Goal: Transaction & Acquisition: Purchase product/service

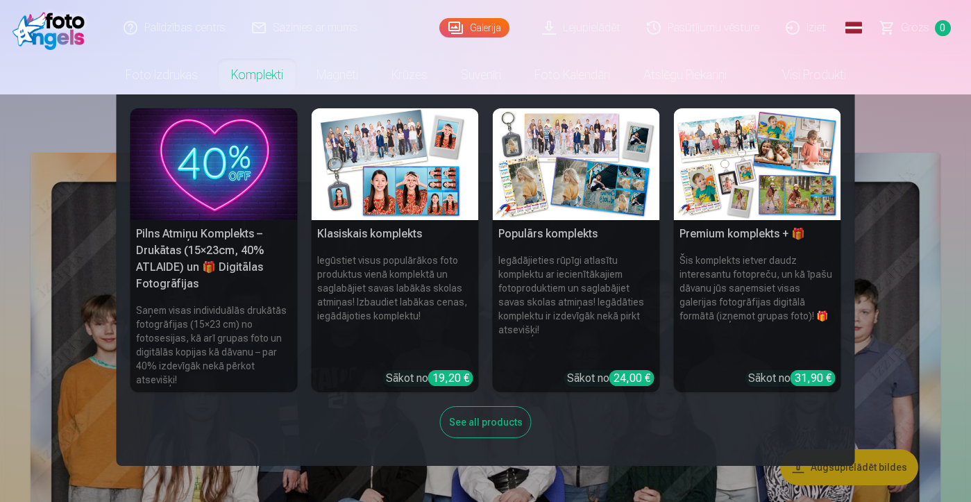
click at [755, 169] on img at bounding box center [757, 164] width 167 height 112
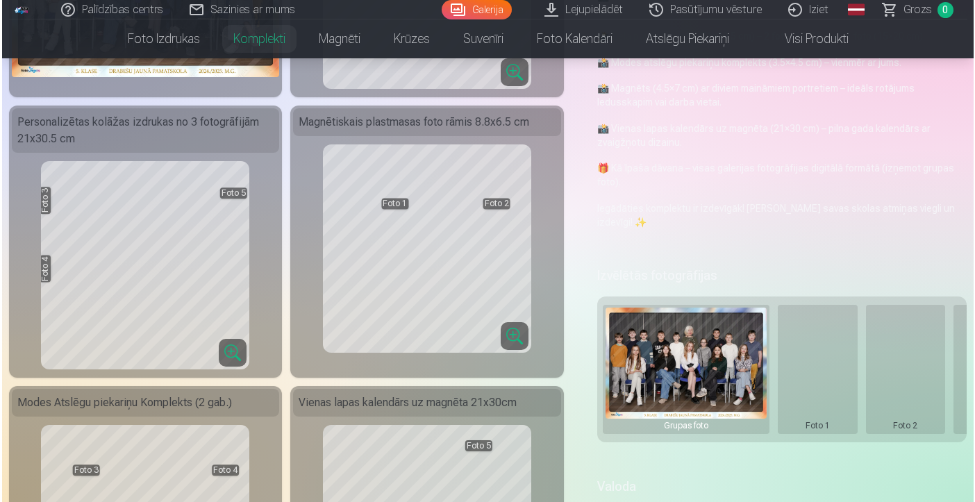
scroll to position [289, 0]
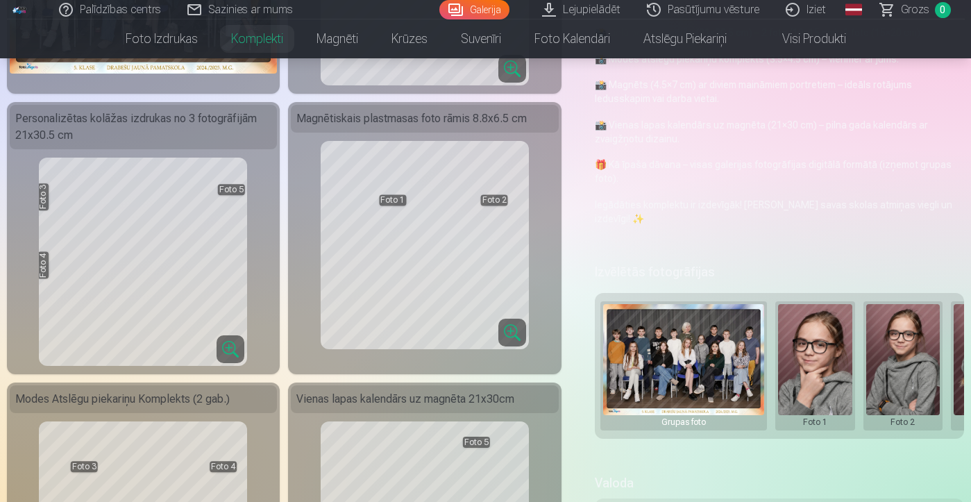
click at [821, 365] on button at bounding box center [815, 366] width 74 height 124
click at [818, 364] on button "Nomainiet foto" at bounding box center [814, 365] width 113 height 39
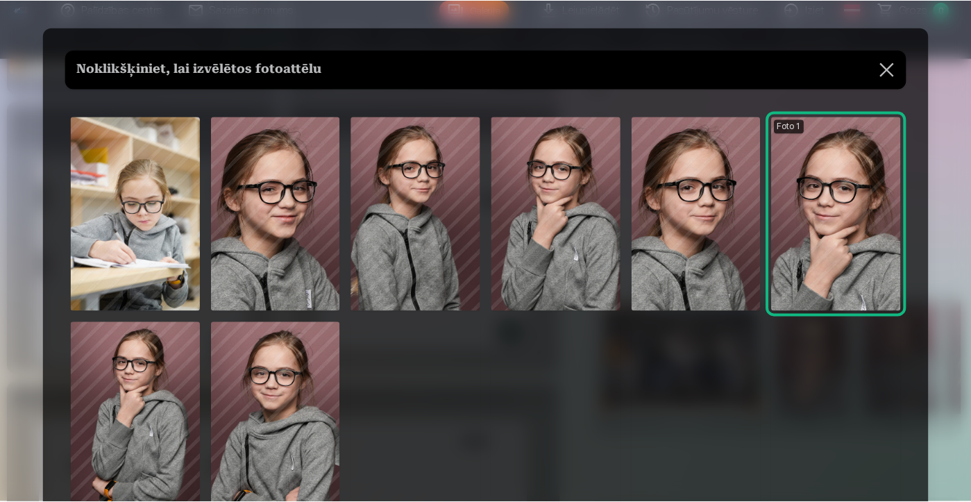
scroll to position [0, 0]
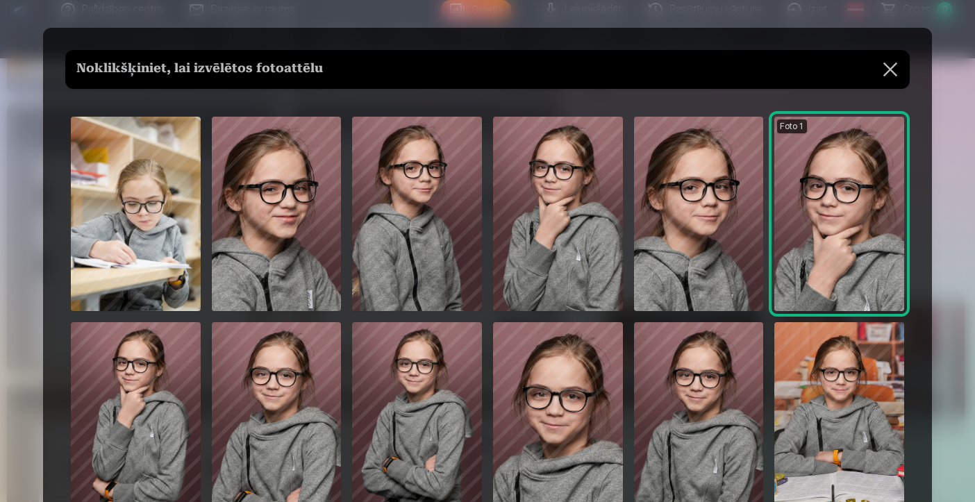
click at [882, 74] on button at bounding box center [890, 69] width 39 height 39
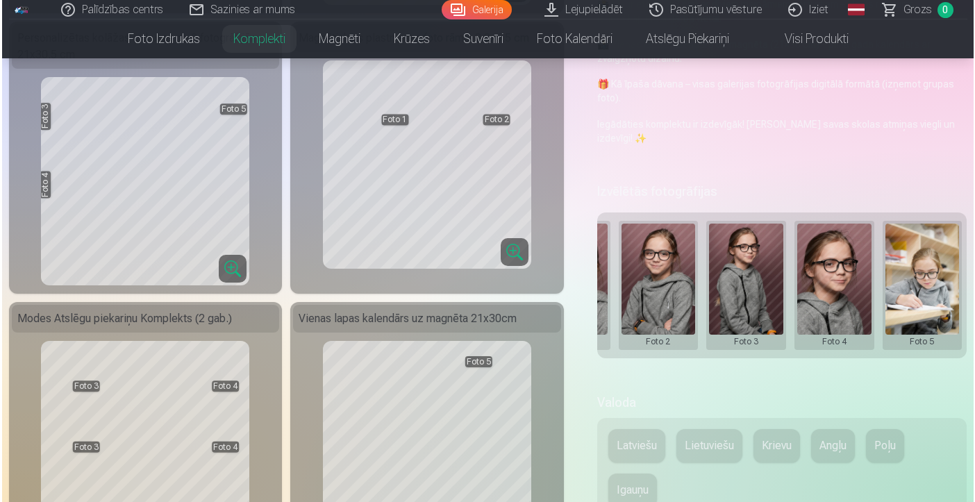
scroll to position [371, 0]
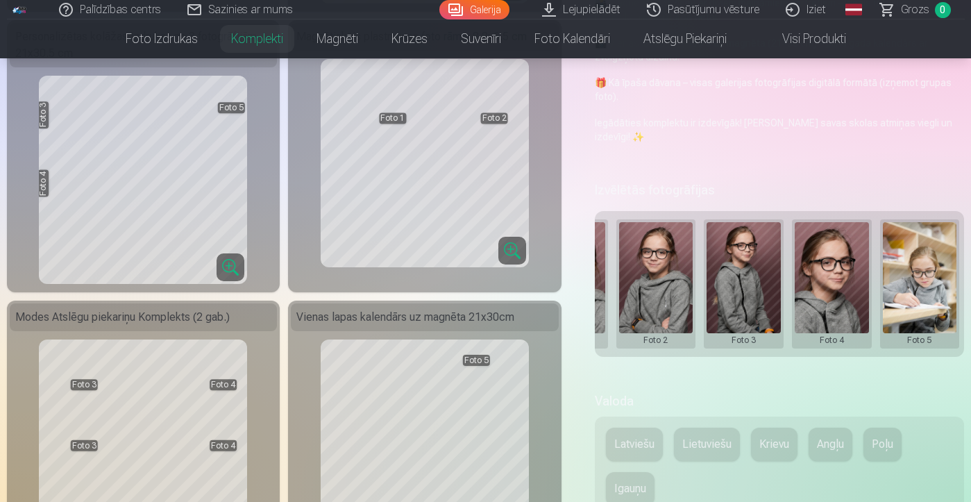
click at [827, 323] on button at bounding box center [832, 284] width 74 height 124
click at [818, 286] on button "Nomainiet foto" at bounding box center [831, 283] width 113 height 39
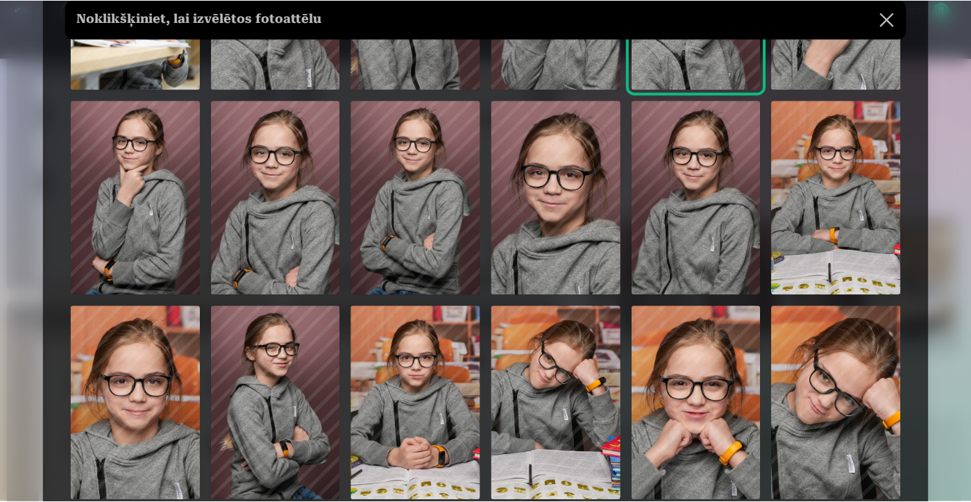
scroll to position [221, 0]
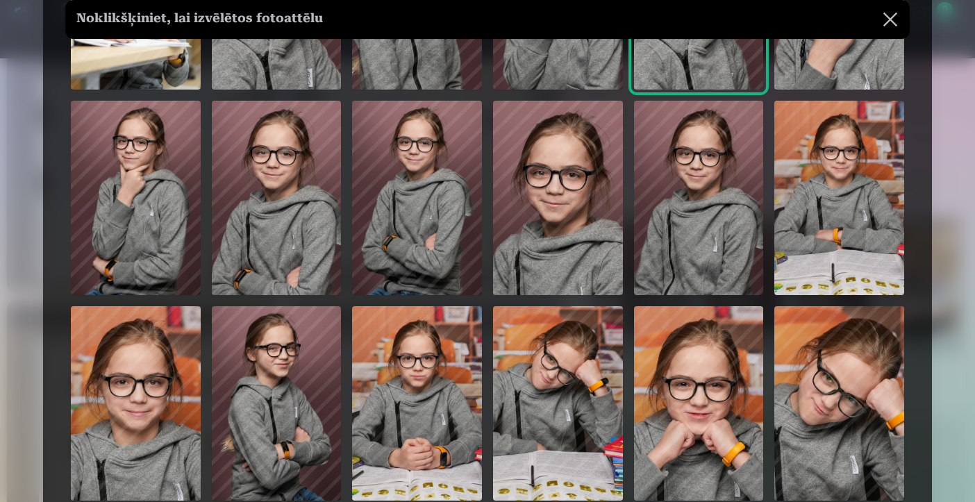
click at [119, 443] on img at bounding box center [136, 403] width 130 height 194
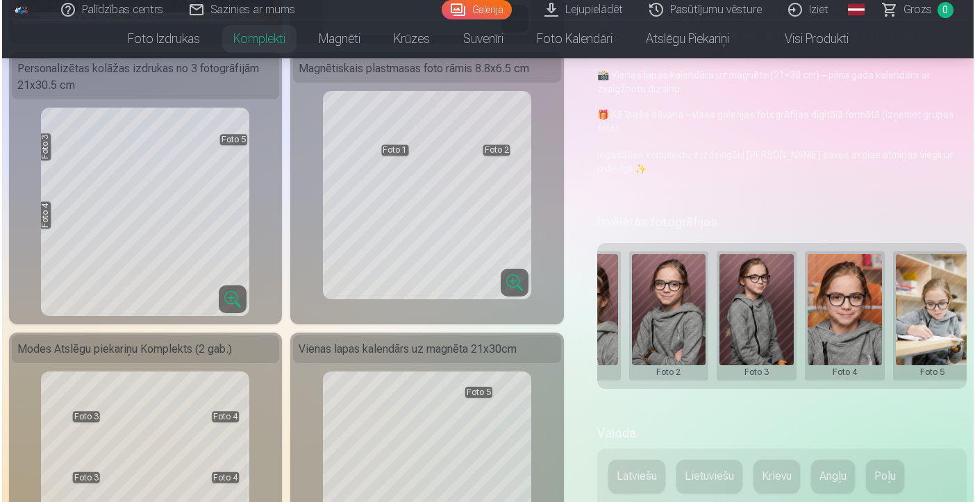
scroll to position [0, 236]
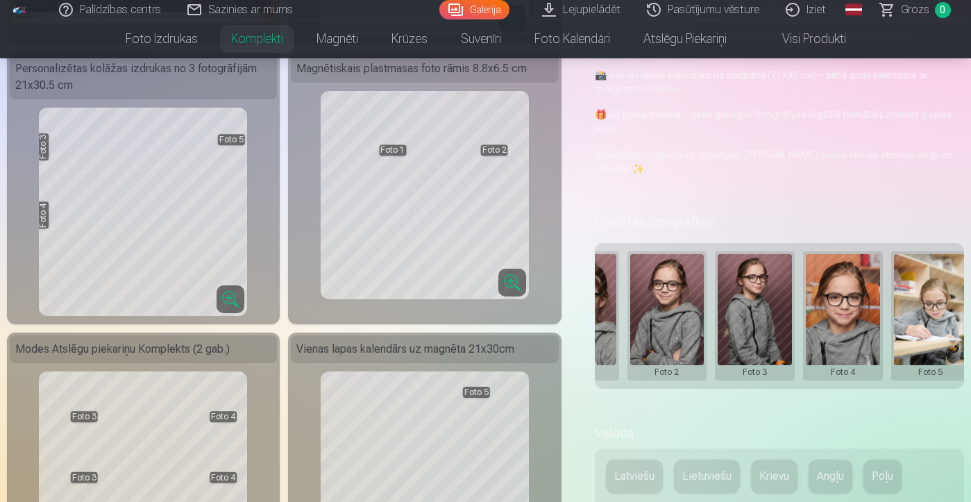
click at [657, 289] on button at bounding box center [667, 316] width 74 height 124
click at [659, 314] on button "Nomainiet foto" at bounding box center [666, 315] width 113 height 39
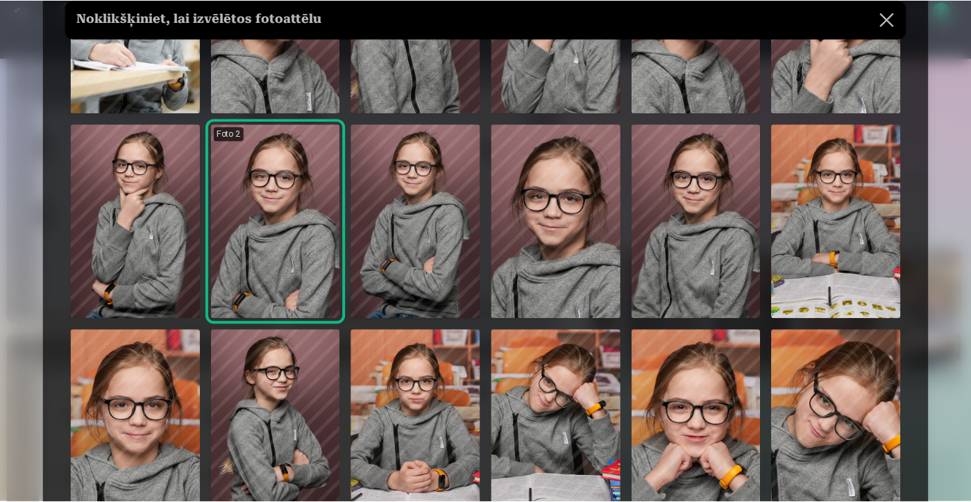
scroll to position [200, 0]
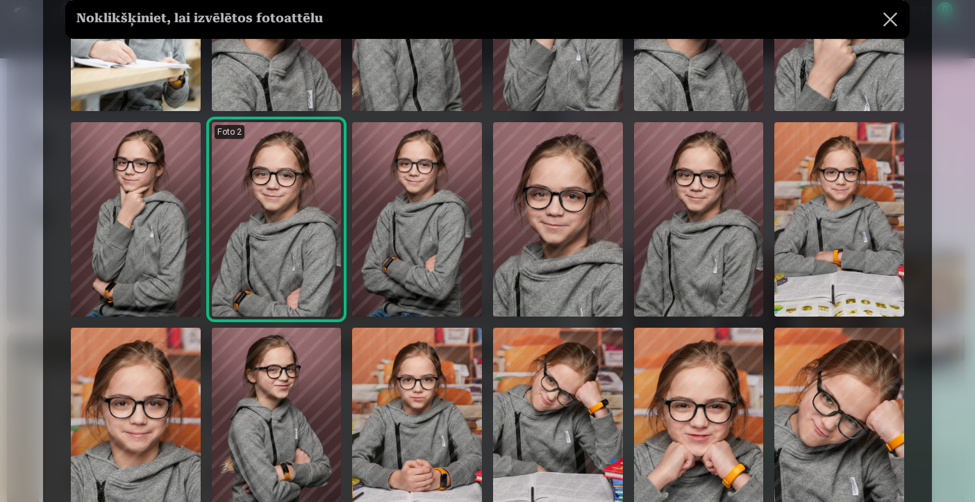
click at [134, 461] on img at bounding box center [136, 425] width 130 height 194
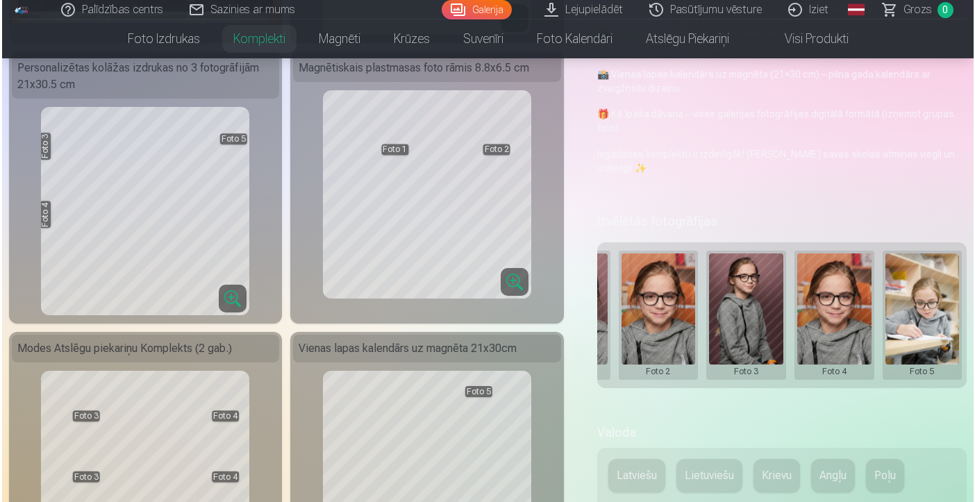
scroll to position [339, 0]
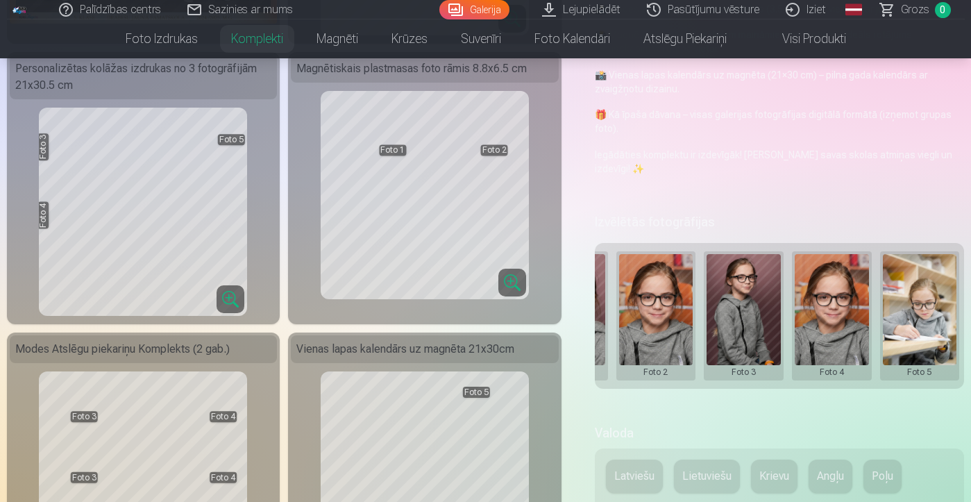
click at [855, 302] on button at bounding box center [832, 316] width 74 height 124
click at [850, 317] on button "Nomainiet foto" at bounding box center [831, 315] width 113 height 39
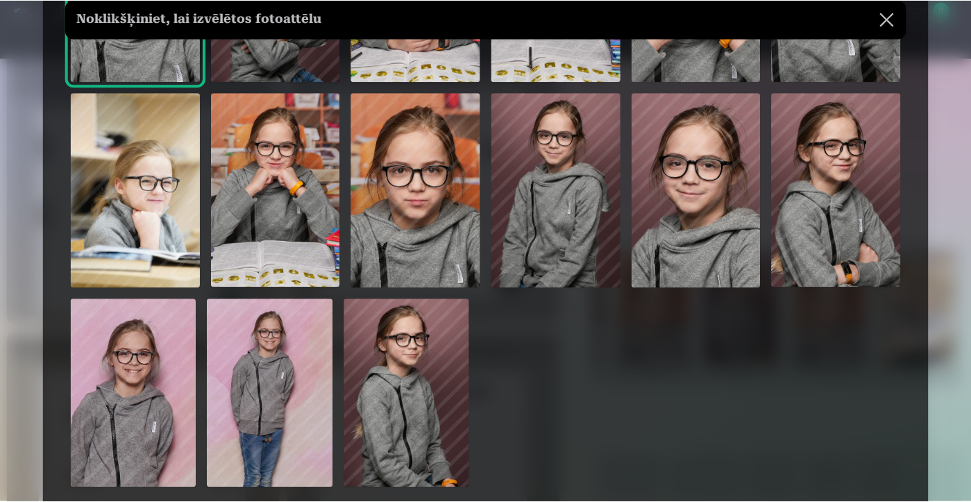
scroll to position [641, 0]
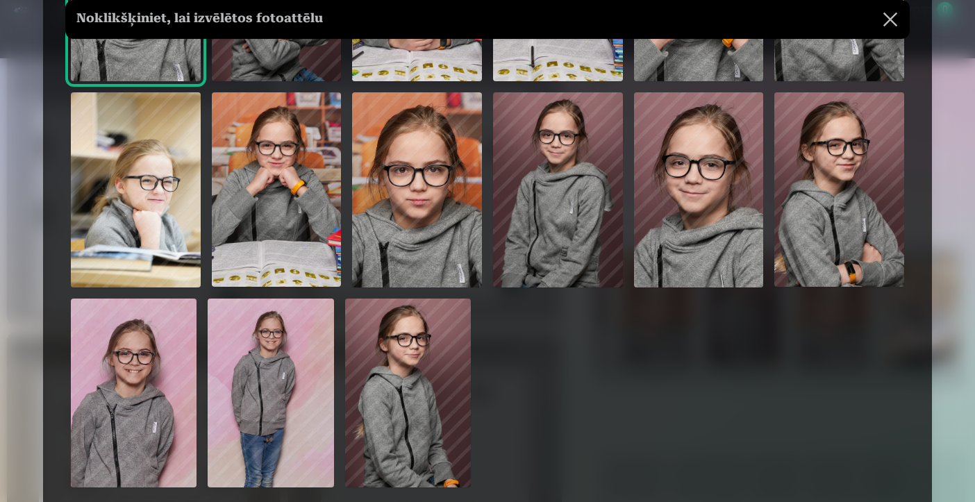
click at [171, 426] on img at bounding box center [134, 393] width 126 height 189
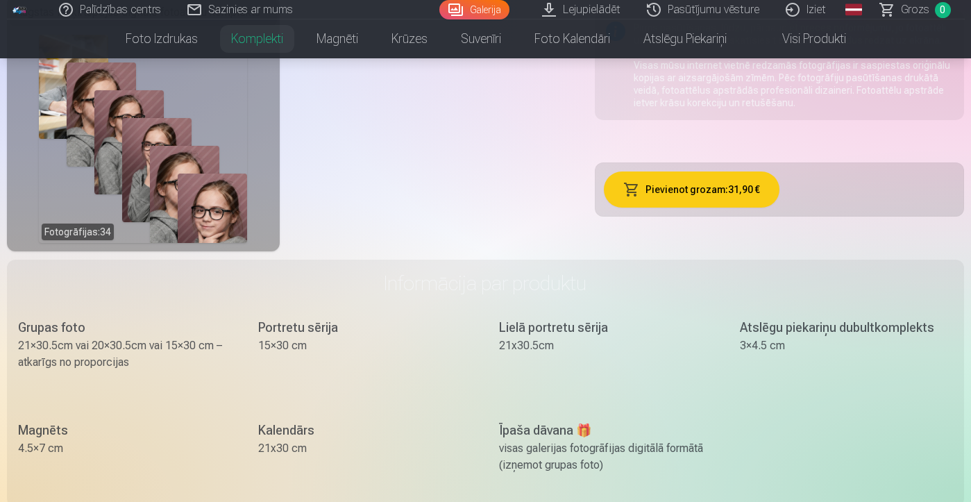
scroll to position [943, 0]
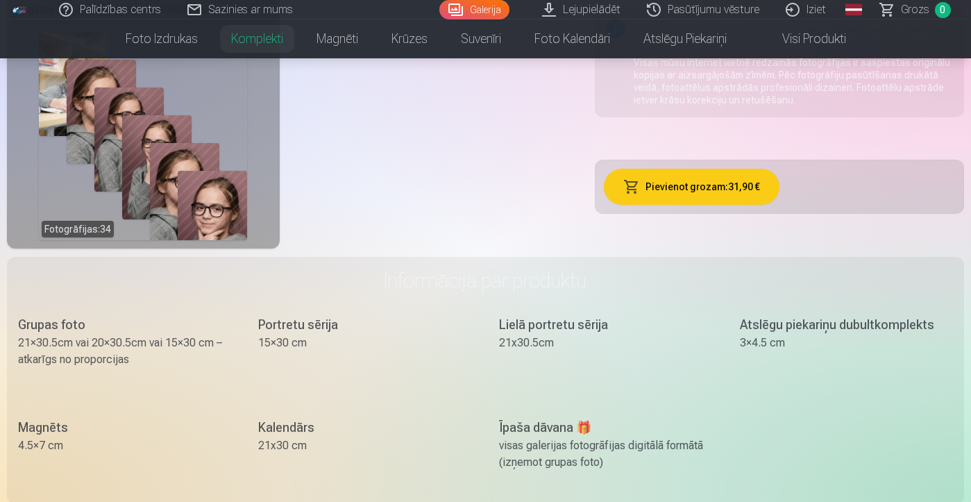
click at [664, 192] on button "Pievienot grozam : 31,90 €" at bounding box center [692, 187] width 176 height 36
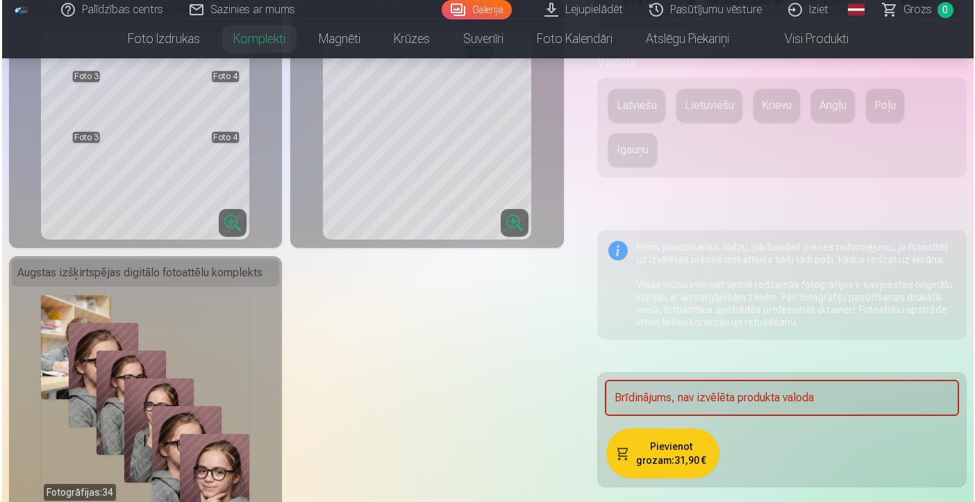
scroll to position [675, 0]
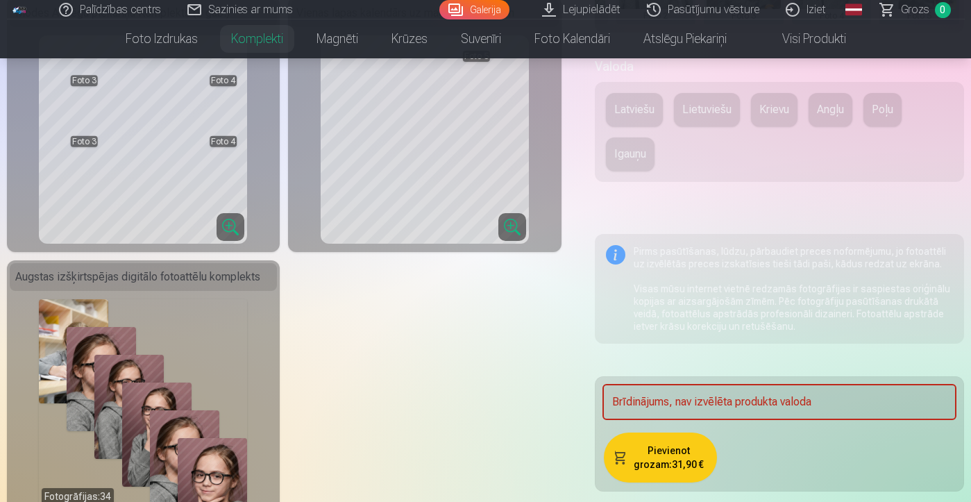
click at [636, 101] on button "Latviešu" at bounding box center [634, 109] width 57 height 33
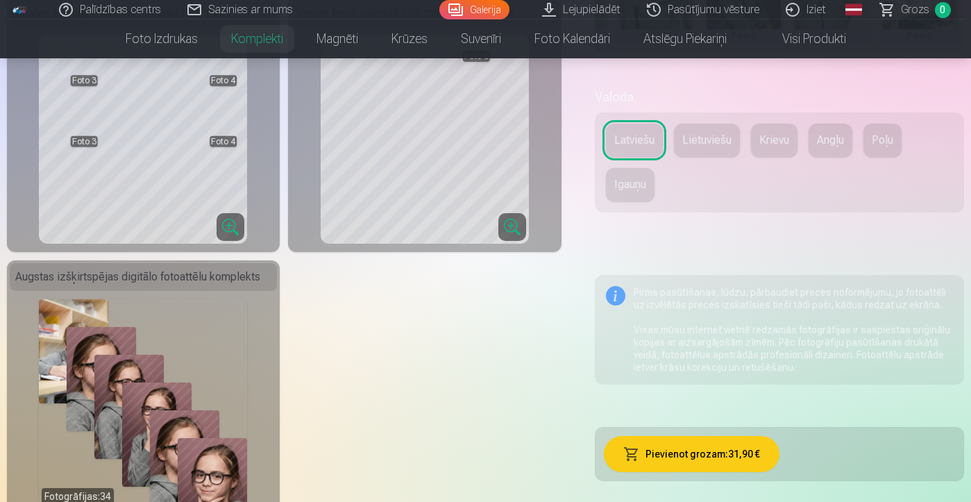
click at [667, 448] on button "Pievienot grozam : 31,90 €" at bounding box center [692, 454] width 176 height 36
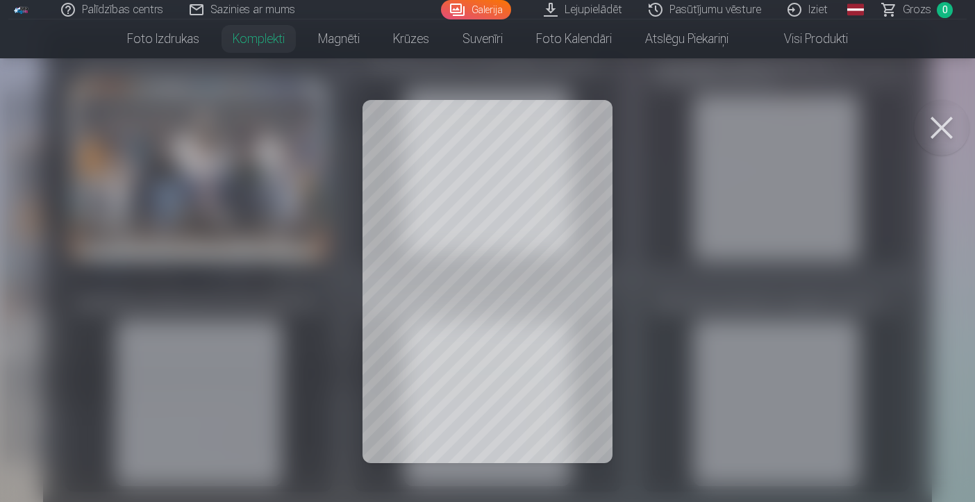
scroll to position [39, 0]
click at [946, 124] on button at bounding box center [942, 128] width 56 height 56
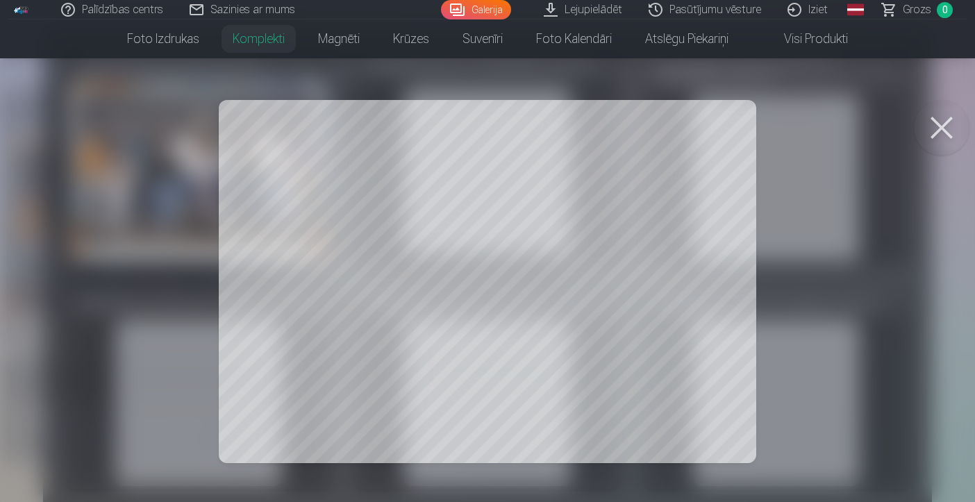
click at [951, 129] on button at bounding box center [942, 128] width 56 height 56
click at [944, 131] on button at bounding box center [942, 128] width 56 height 56
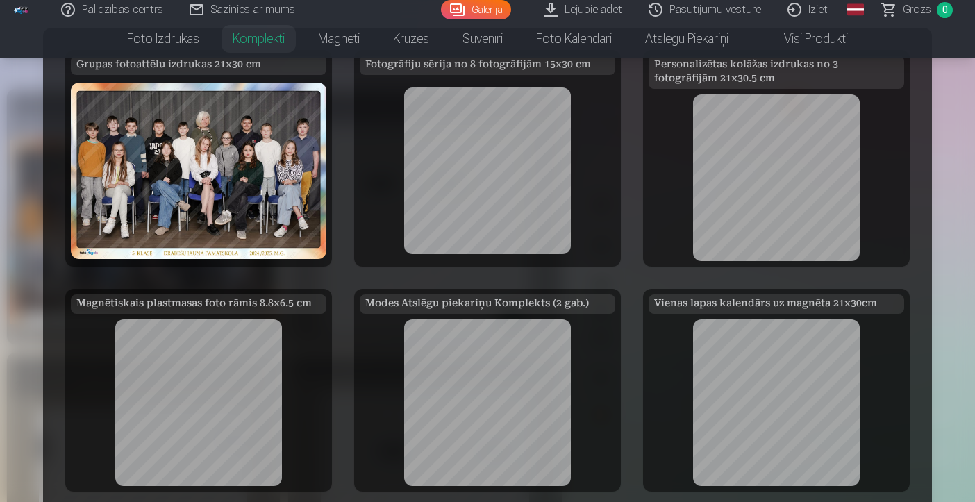
click at [948, 260] on div at bounding box center [487, 251] width 975 height 502
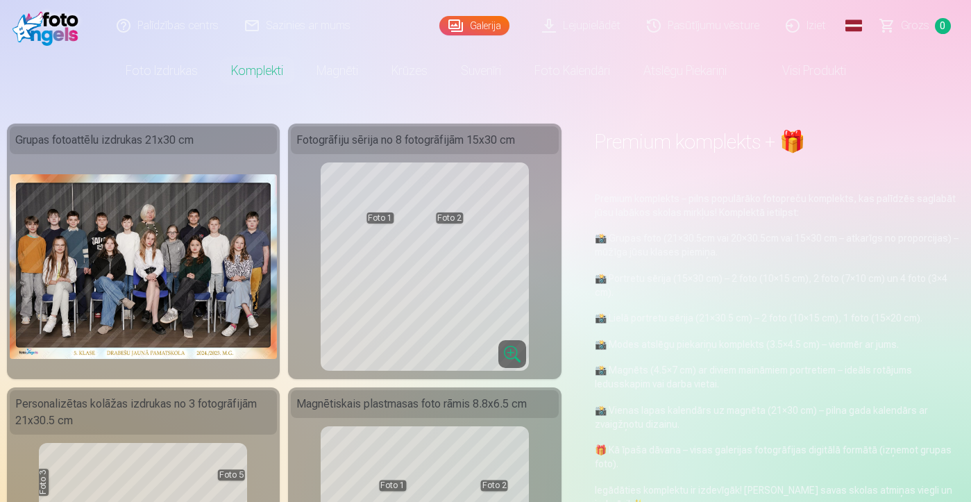
scroll to position [4, 0]
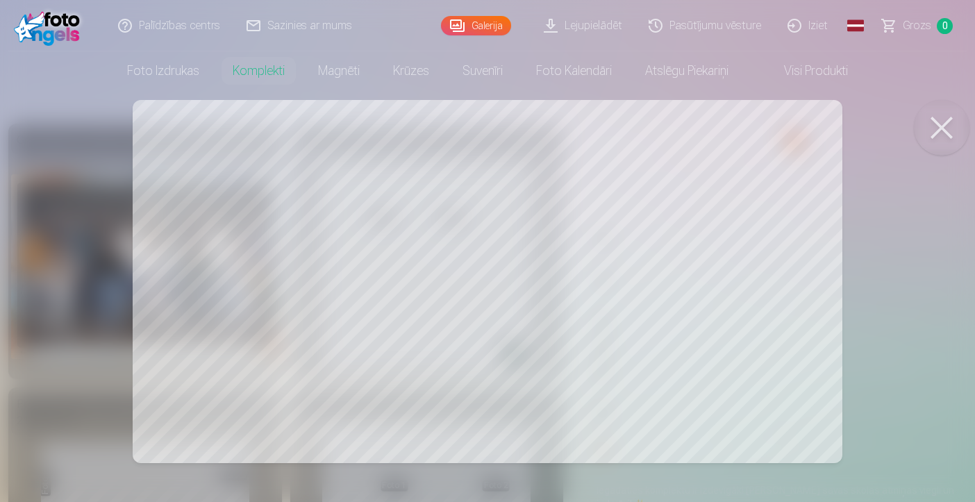
click at [941, 132] on button at bounding box center [942, 128] width 56 height 56
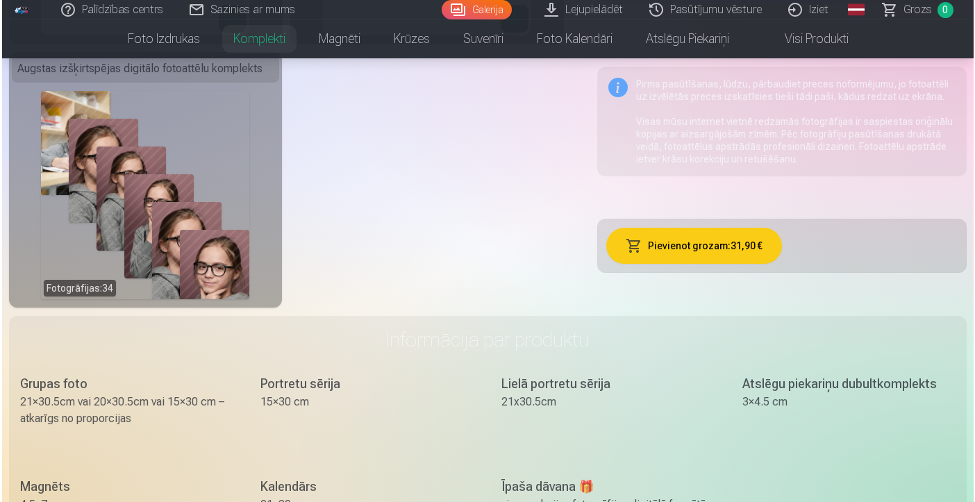
scroll to position [887, 0]
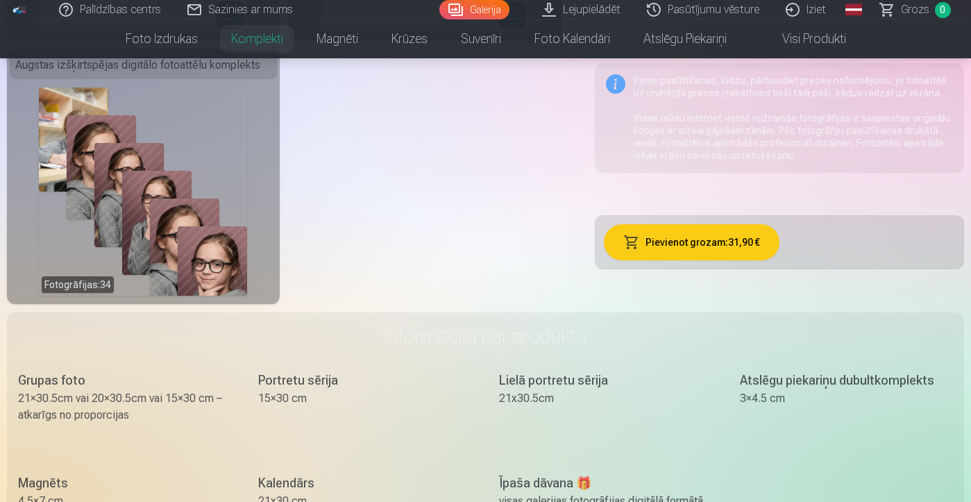
click at [679, 249] on button "Pievienot grozam : 31,90 €" at bounding box center [692, 242] width 176 height 36
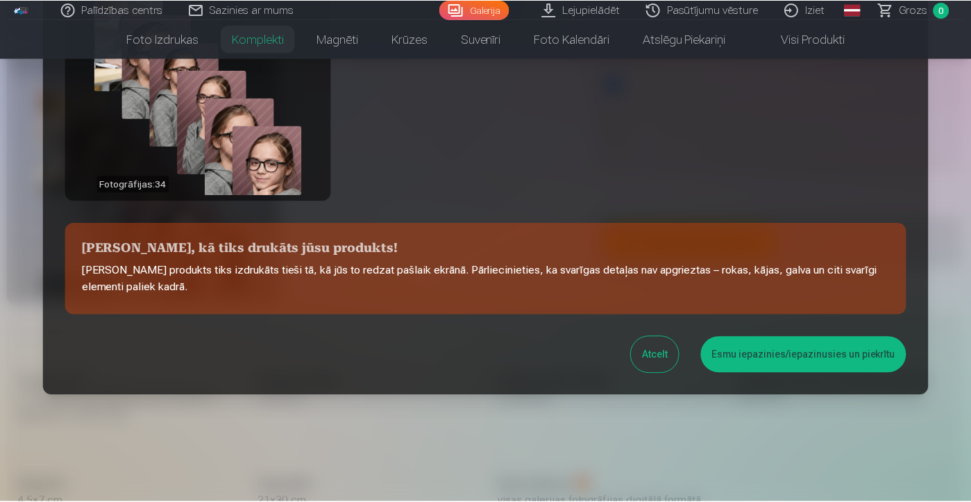
scroll to position [575, 0]
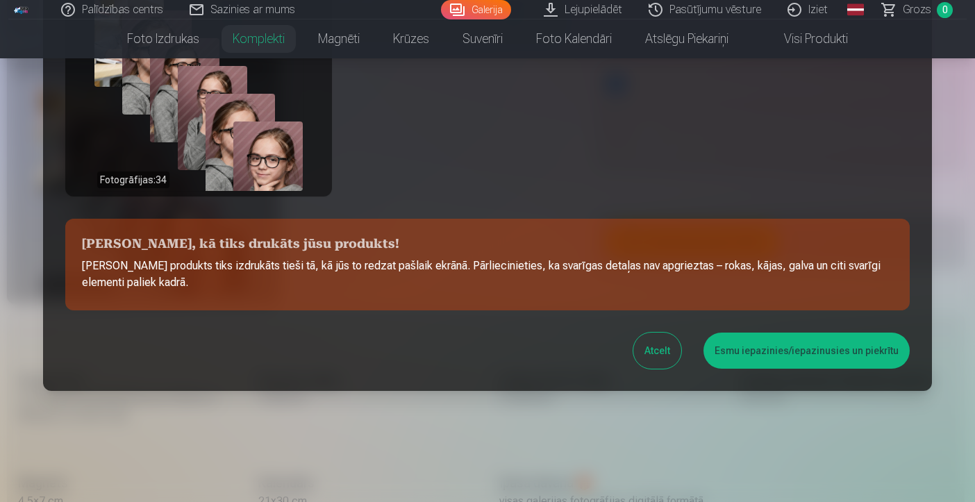
click at [731, 358] on button "Esmu iepazinies/iepazinusies un piekrītu" at bounding box center [806, 351] width 206 height 36
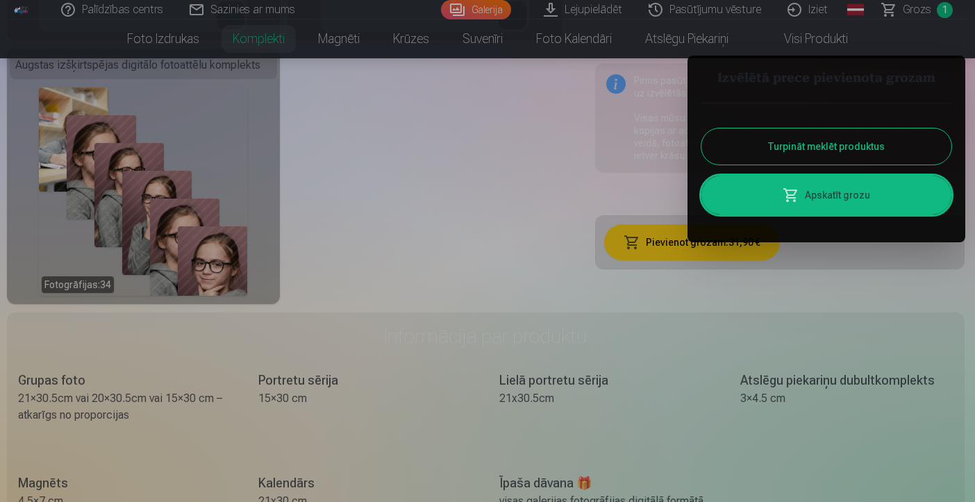
click at [768, 199] on link "Apskatīt grozu" at bounding box center [826, 195] width 250 height 39
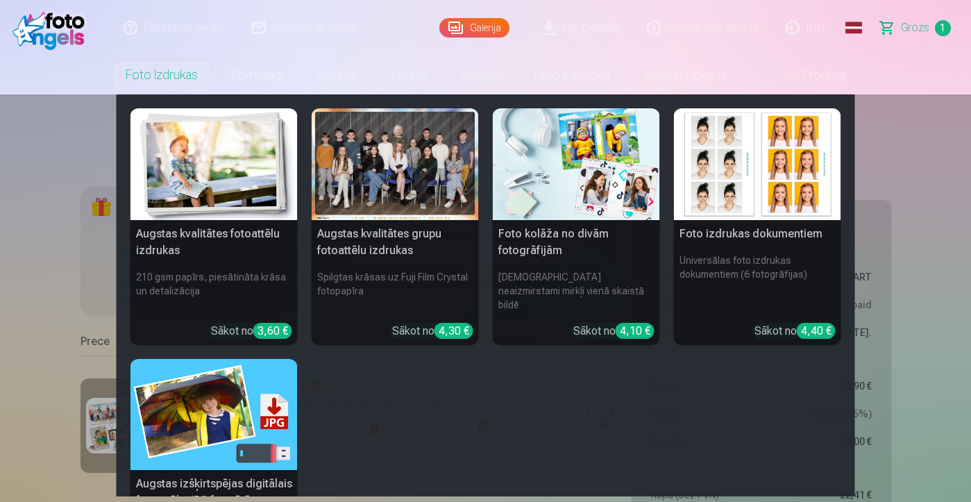
click at [384, 176] on div at bounding box center [395, 164] width 167 height 112
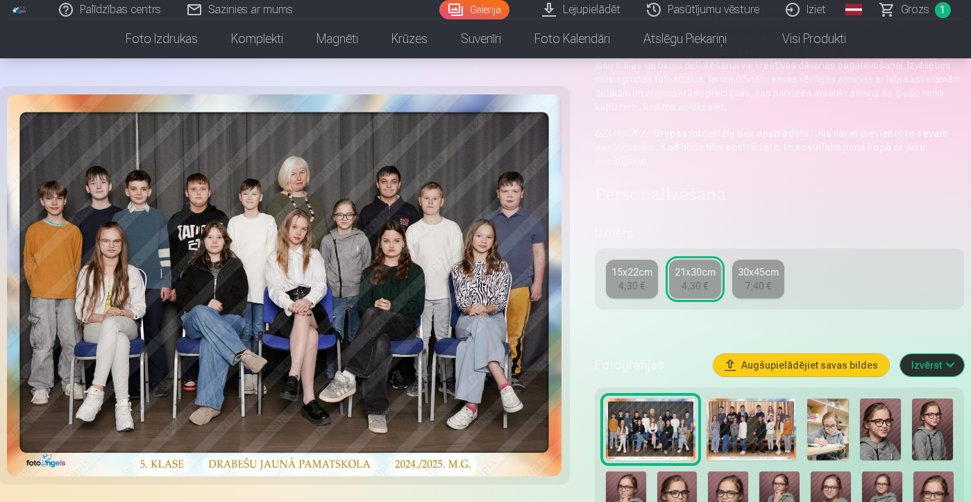
scroll to position [167, 0]
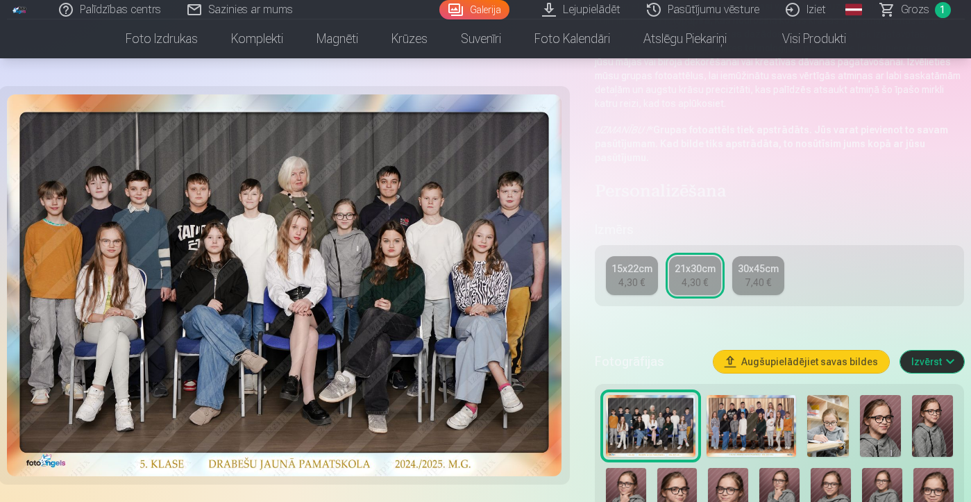
click at [743, 426] on img at bounding box center [752, 426] width 90 height 62
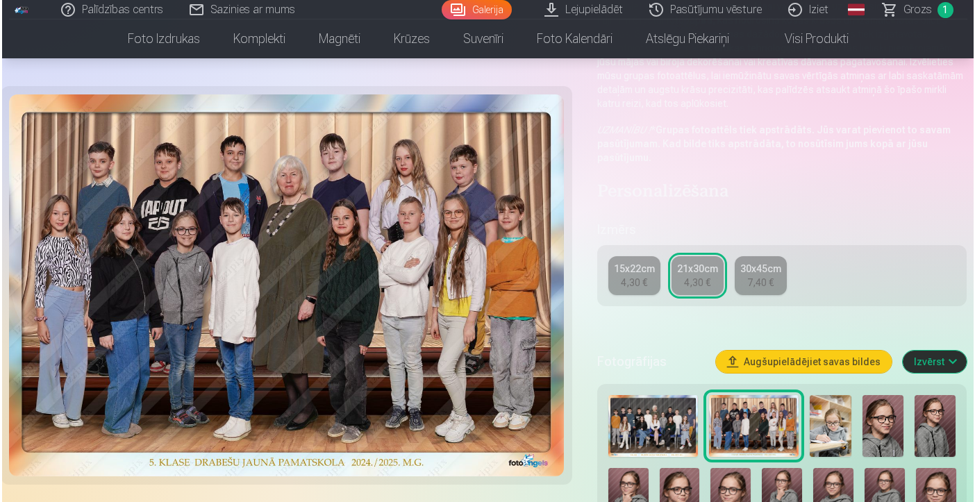
scroll to position [0, 0]
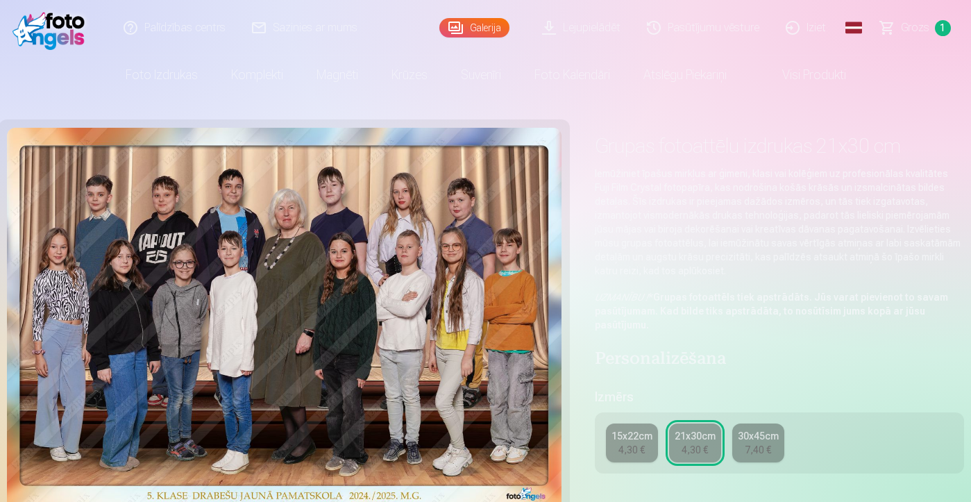
click at [927, 28] on span "Grozs" at bounding box center [915, 27] width 28 height 17
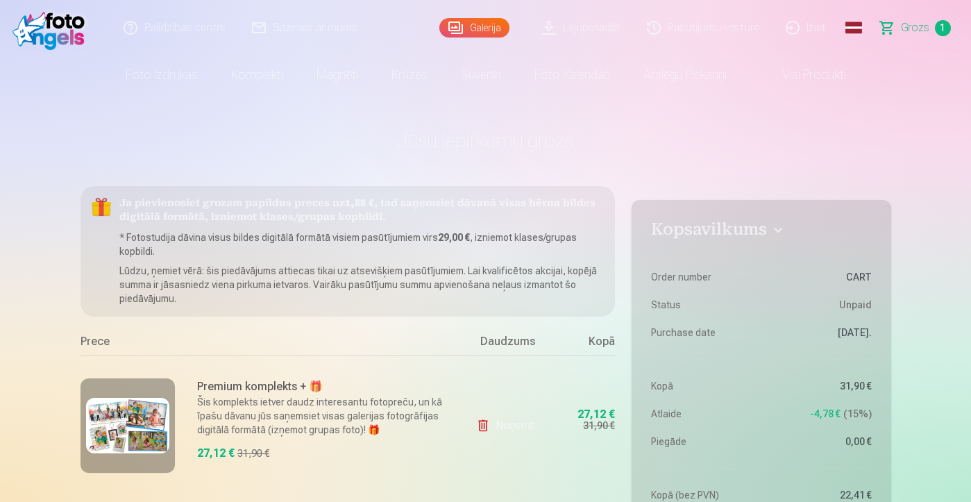
click at [133, 442] on img at bounding box center [127, 426] width 83 height 56
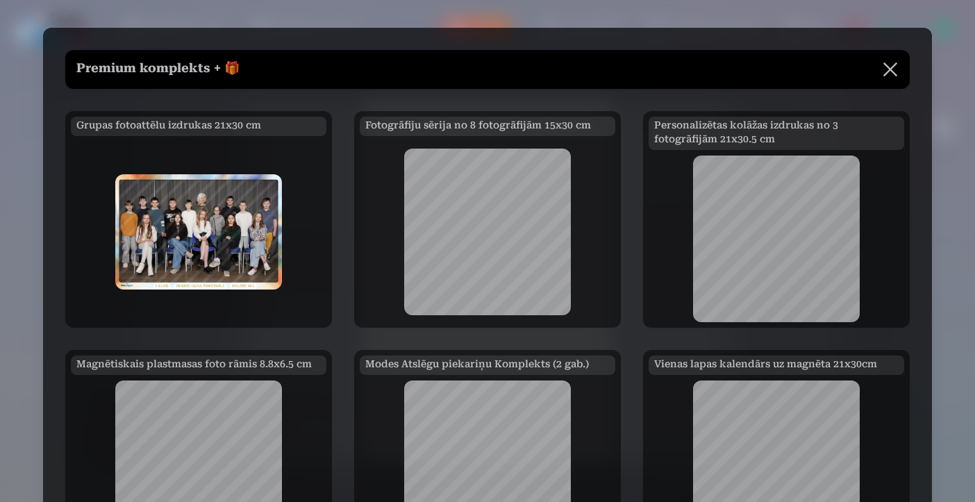
click at [889, 66] on button at bounding box center [890, 69] width 39 height 39
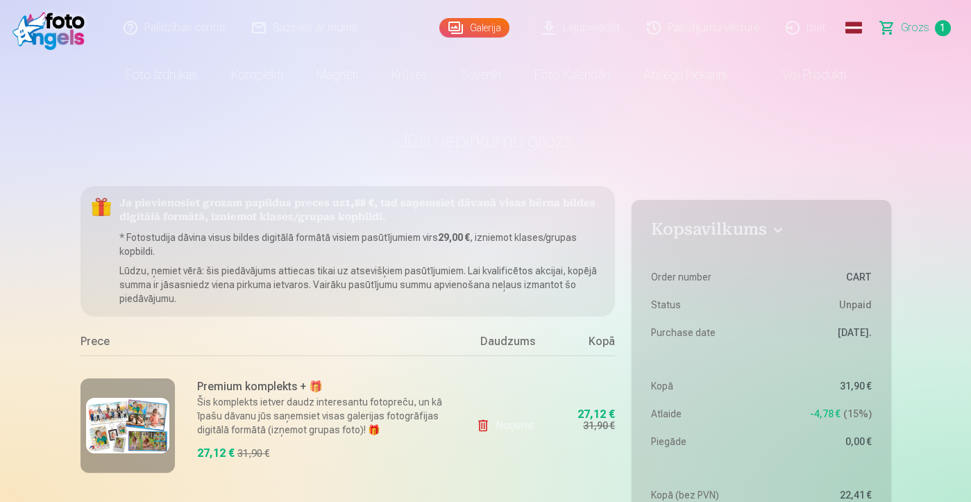
click at [143, 430] on img at bounding box center [127, 426] width 83 height 56
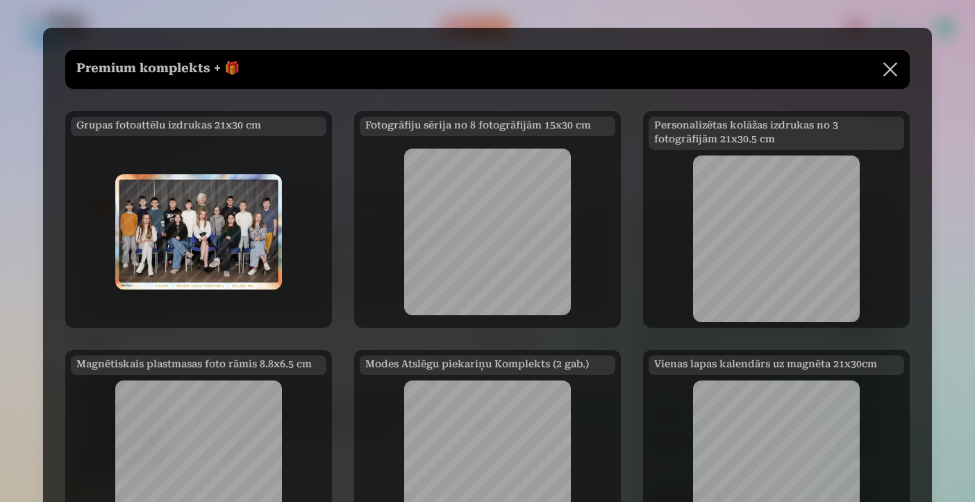
click at [888, 71] on button at bounding box center [890, 69] width 39 height 39
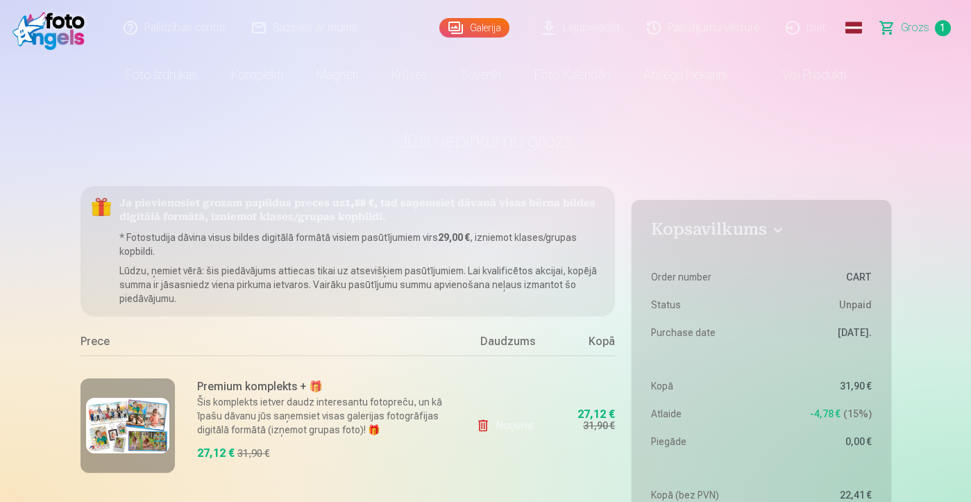
click at [161, 82] on link "Foto izdrukas" at bounding box center [162, 75] width 106 height 39
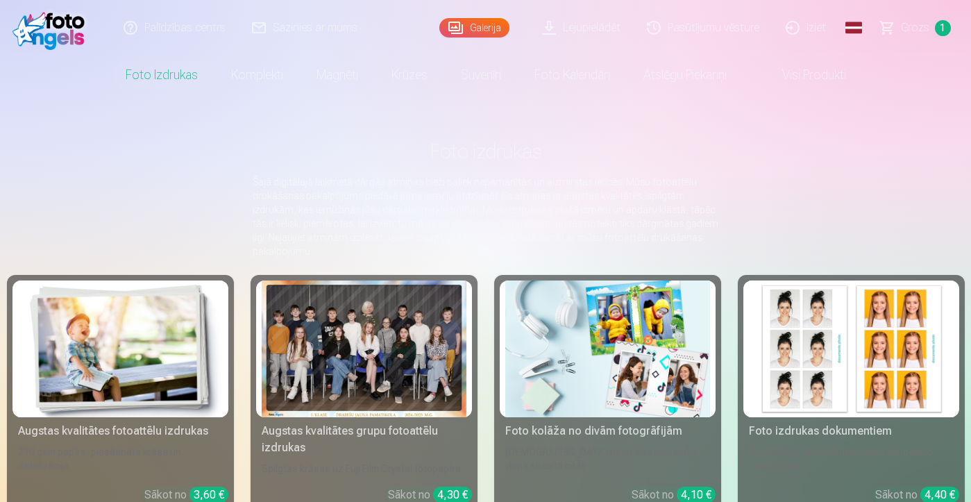
click at [389, 333] on div at bounding box center [364, 348] width 205 height 137
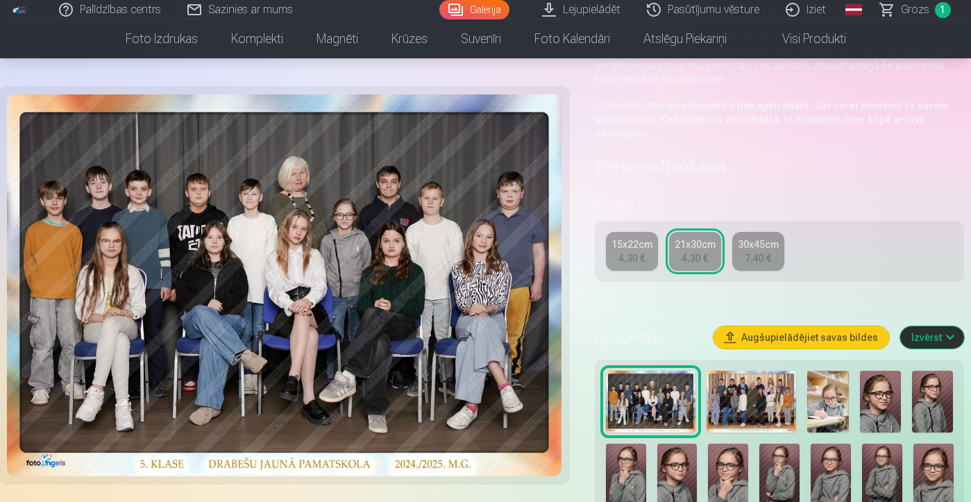
scroll to position [194, 0]
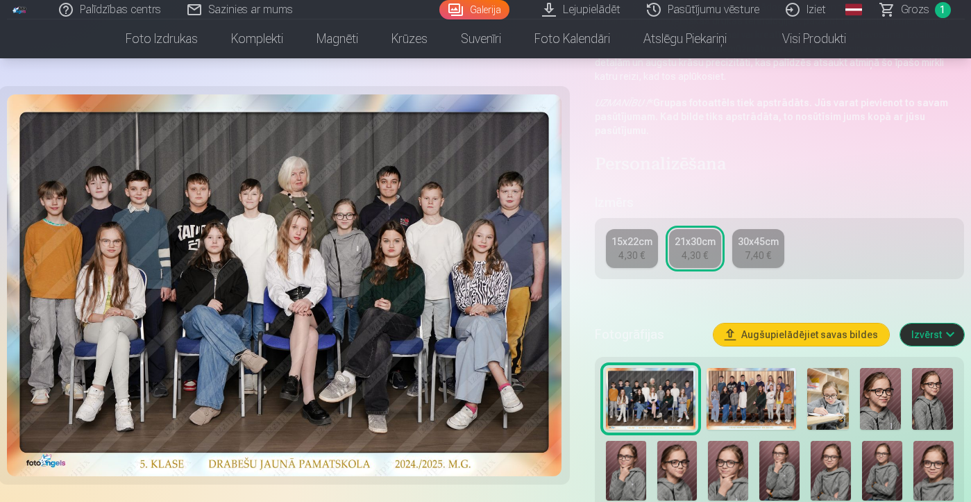
click at [718, 423] on img at bounding box center [752, 399] width 90 height 62
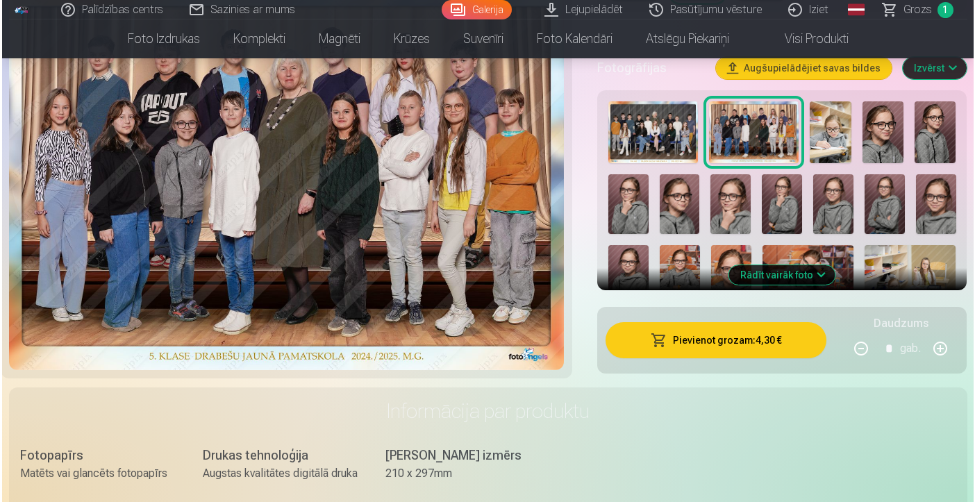
scroll to position [491, 0]
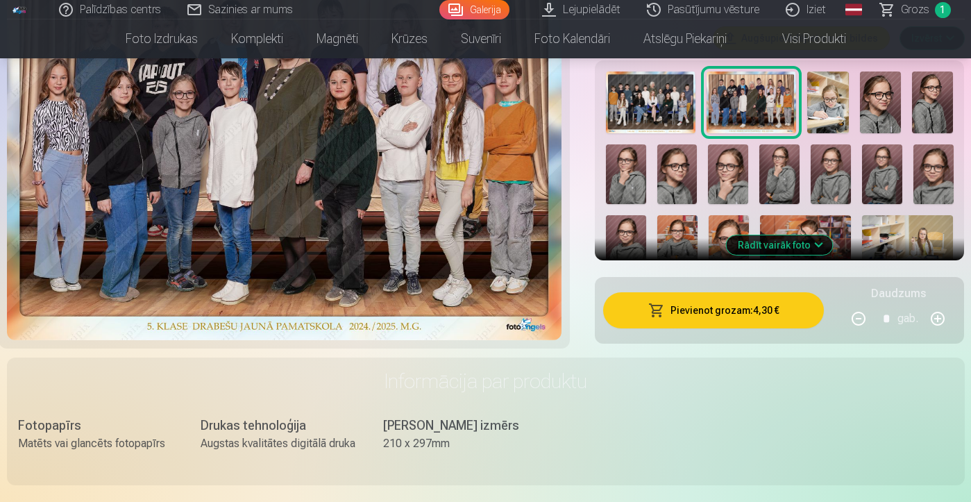
click at [674, 316] on button "Pievienot grozam : 4,30 €" at bounding box center [713, 310] width 221 height 36
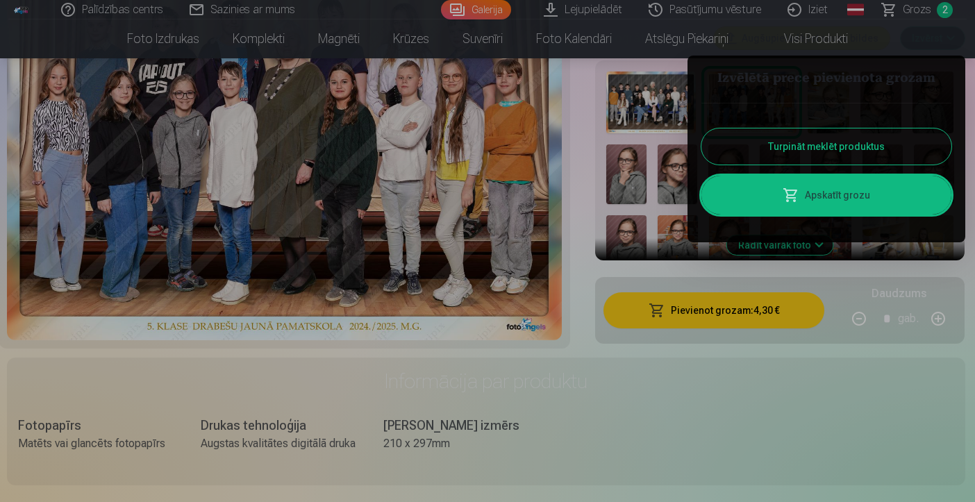
click at [769, 199] on link "Apskatīt grozu" at bounding box center [826, 195] width 250 height 39
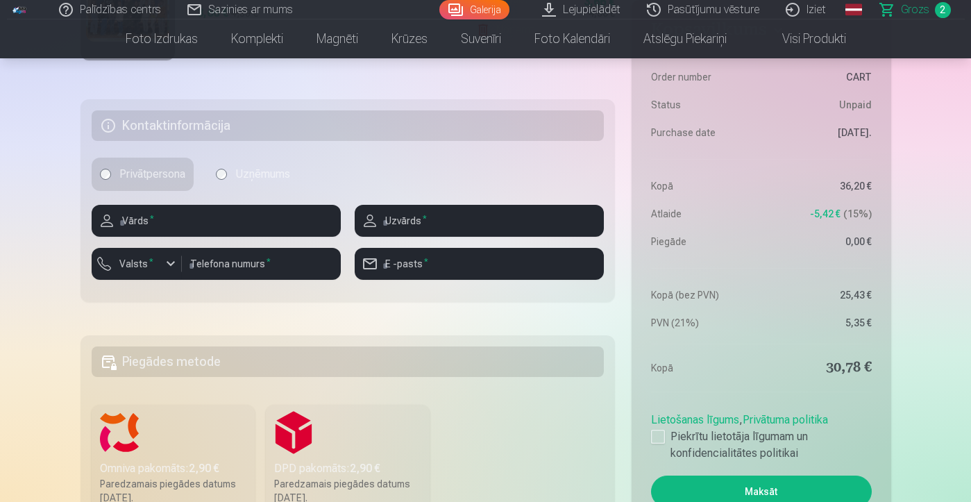
scroll to position [576, 0]
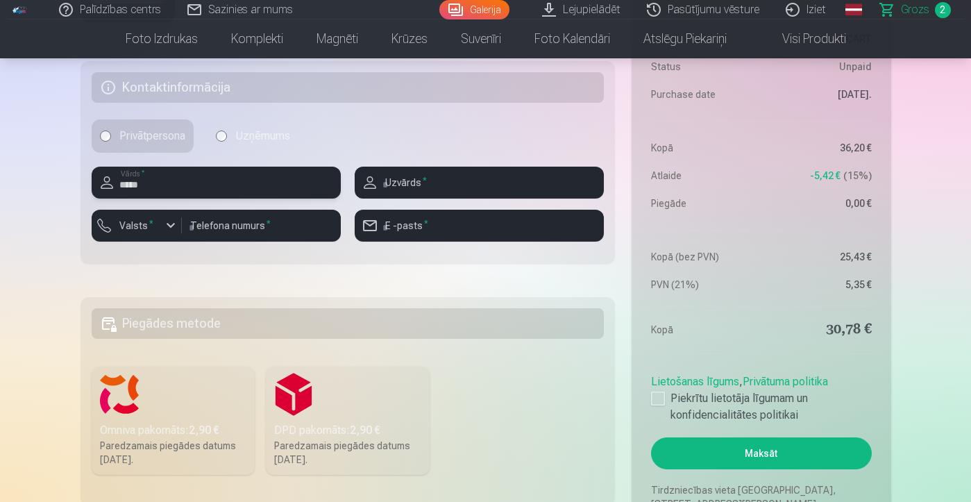
type input "*****"
type input "*******"
click at [151, 231] on label "Valsts *" at bounding box center [136, 226] width 45 height 14
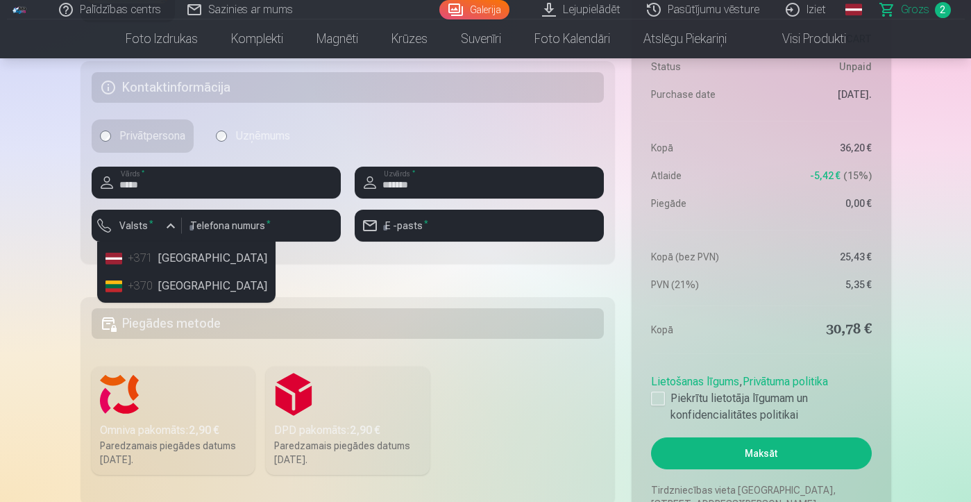
click at [161, 253] on li "+371 Latvia" at bounding box center [186, 258] width 173 height 28
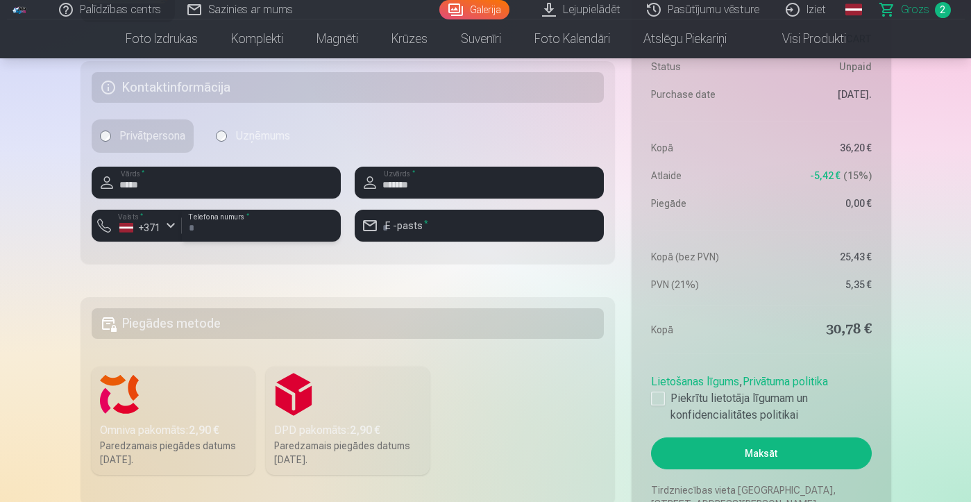
click at [223, 229] on input "number" at bounding box center [261, 226] width 159 height 32
type input "********"
type input "**********"
click at [655, 395] on div at bounding box center [658, 399] width 14 height 14
click at [703, 455] on button "Maksāt" at bounding box center [761, 453] width 220 height 32
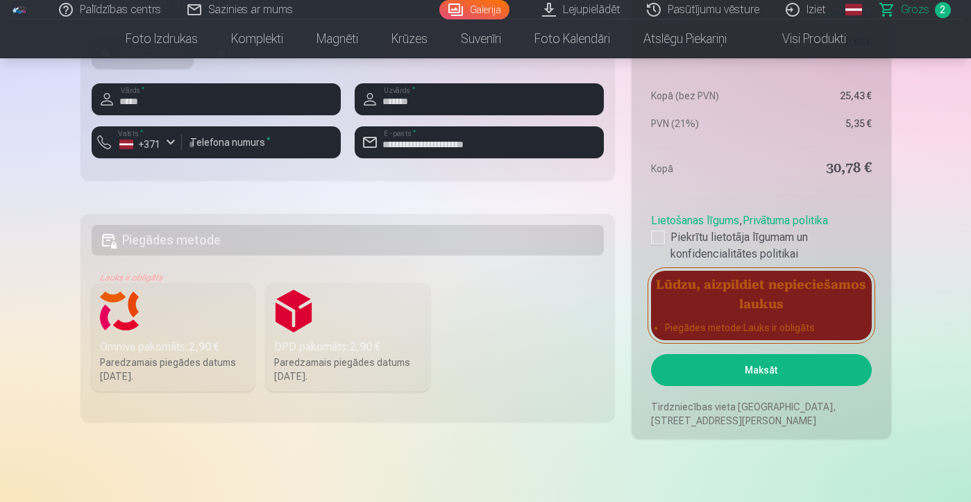
scroll to position [666, 0]
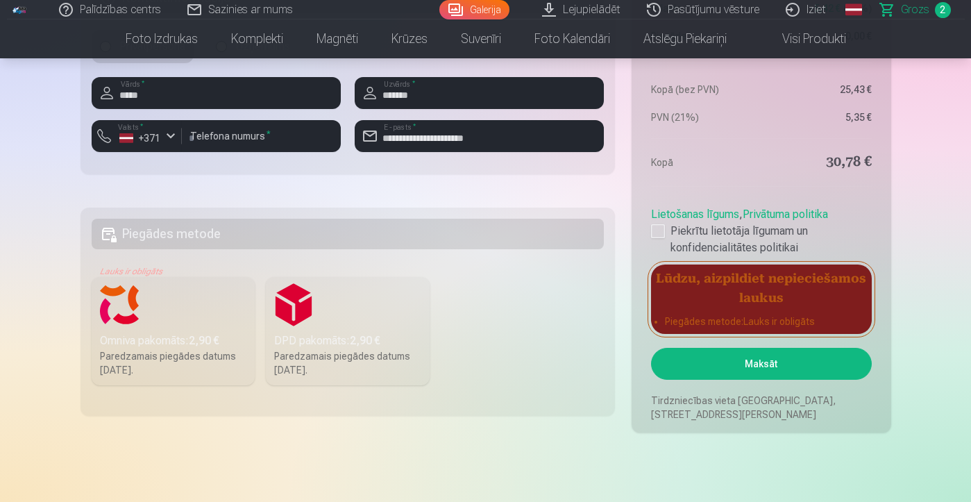
click at [158, 361] on div "Paredzamais piegādes datums 6.09.2025." at bounding box center [173, 363] width 147 height 28
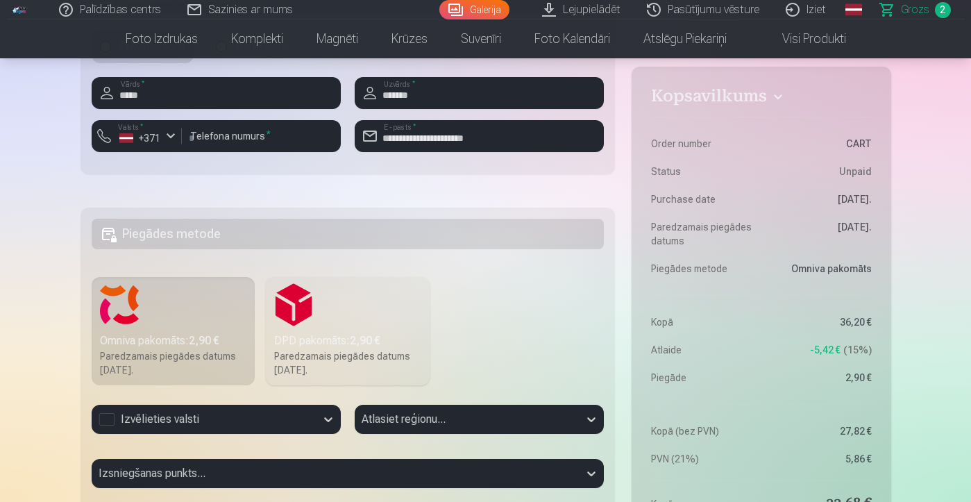
click at [226, 419] on div "Izvēlieties valsti" at bounding box center [216, 419] width 249 height 29
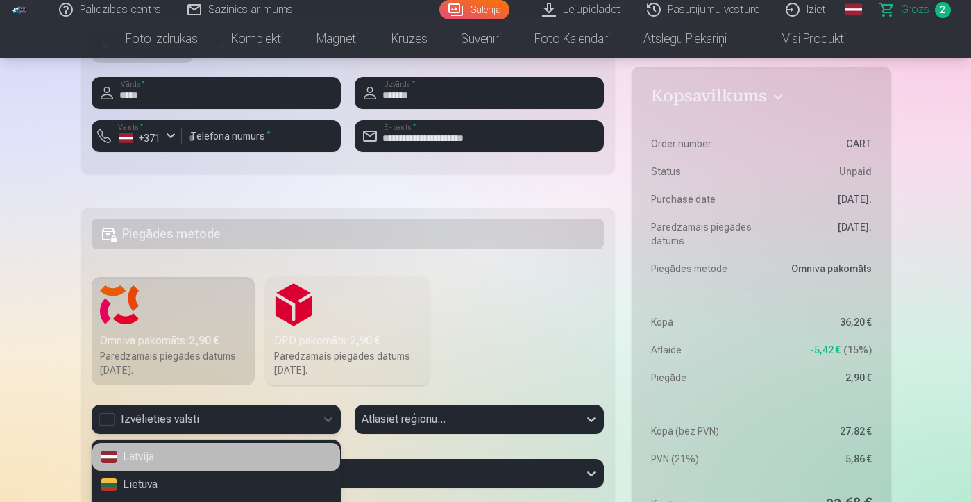
scroll to position [699, 0]
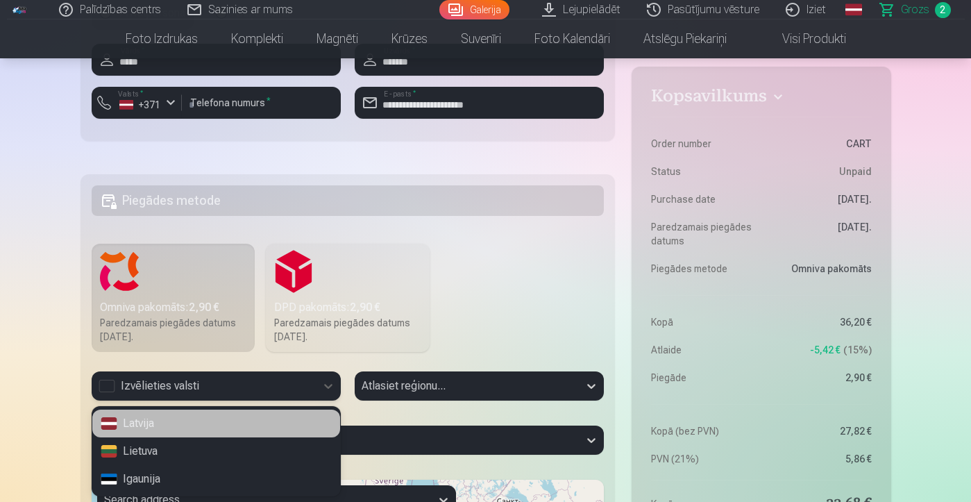
click at [208, 423] on div "Latvija" at bounding box center [216, 424] width 248 height 28
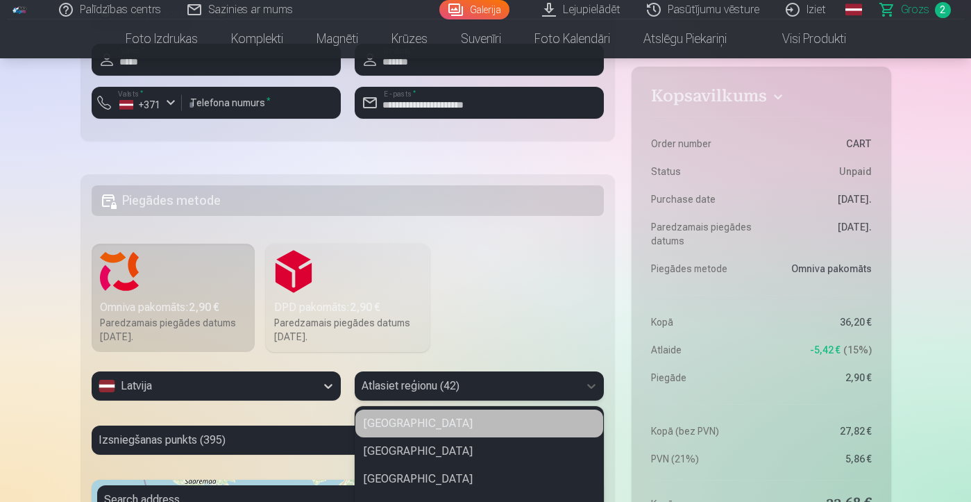
click at [404, 389] on div "Alūksnes novads, 1 of 42. 42 results available. Use Up and Down to choose optio…" at bounding box center [479, 385] width 249 height 29
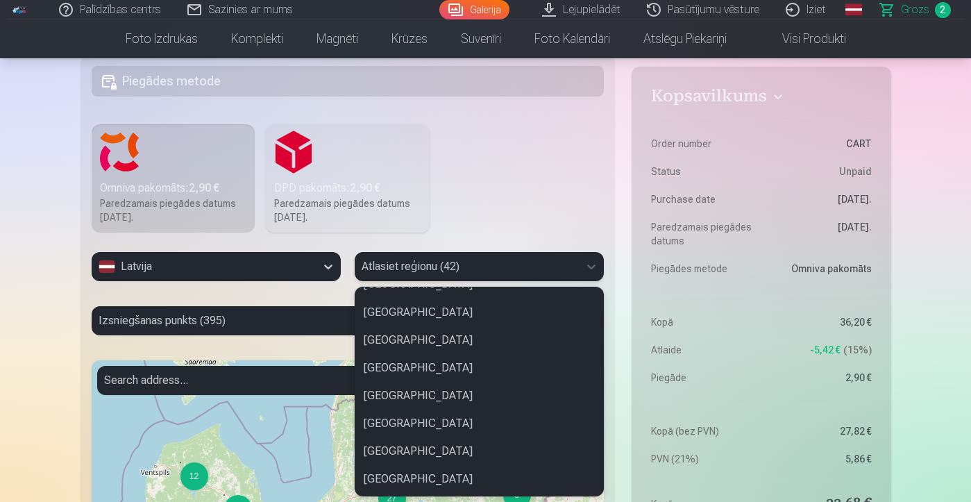
scroll to position [700, 0]
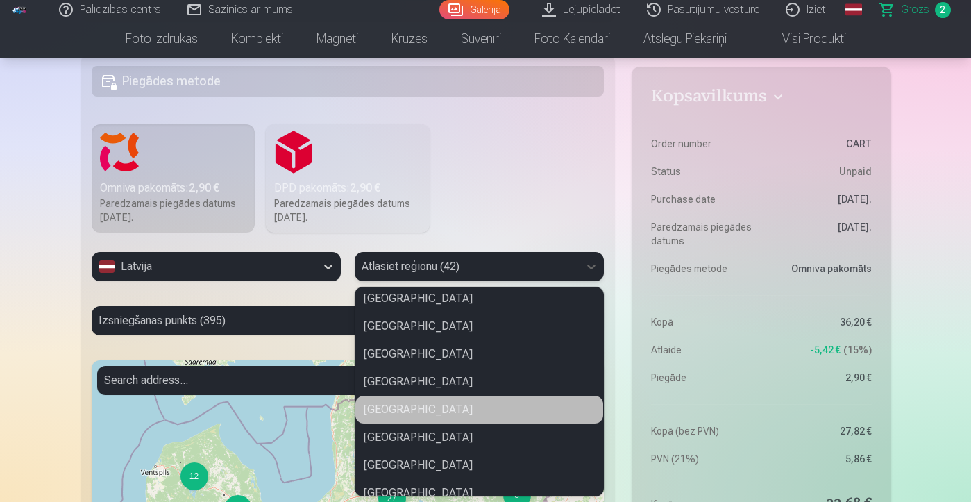
click at [397, 407] on div "Cēsu novads" at bounding box center [479, 410] width 248 height 28
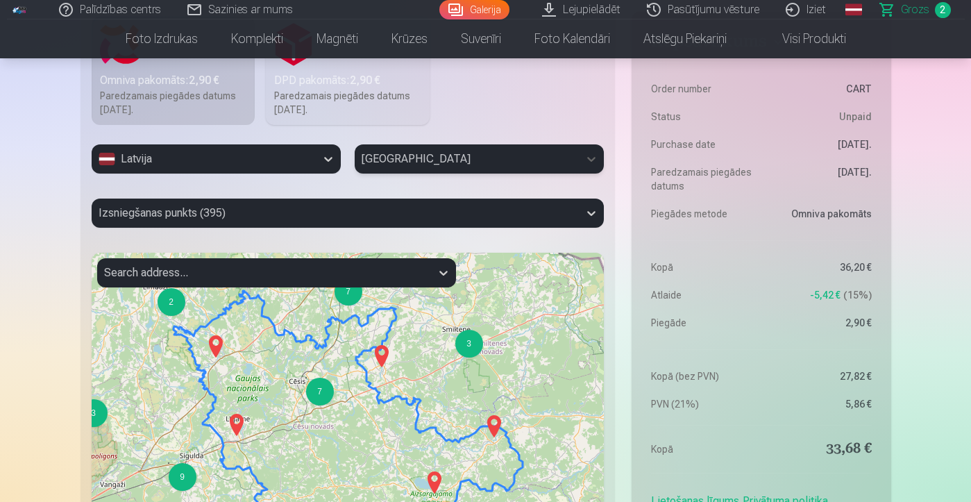
scroll to position [931, 0]
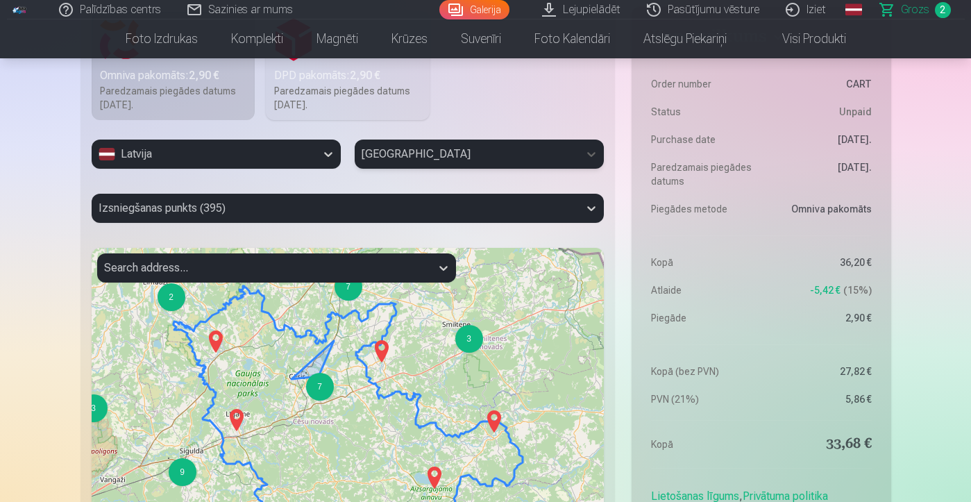
click at [321, 392] on div "7" at bounding box center [320, 387] width 28 height 28
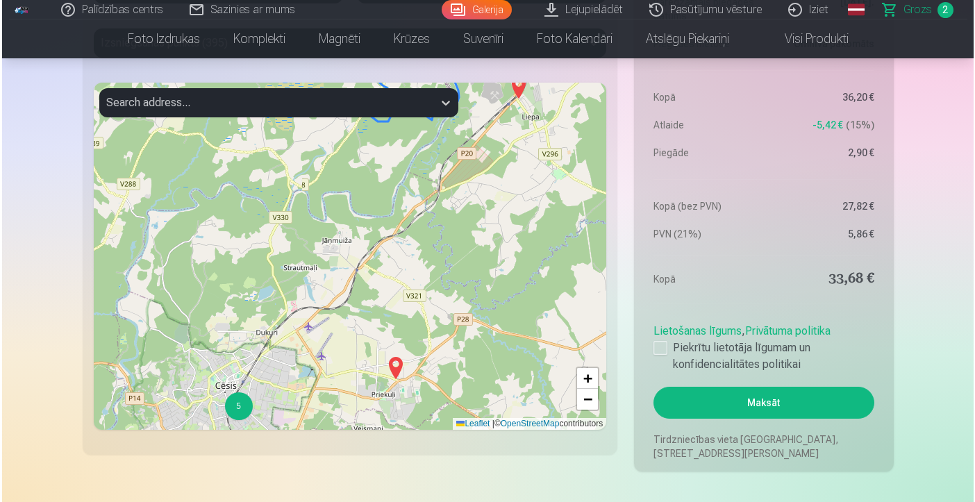
scroll to position [1109, 0]
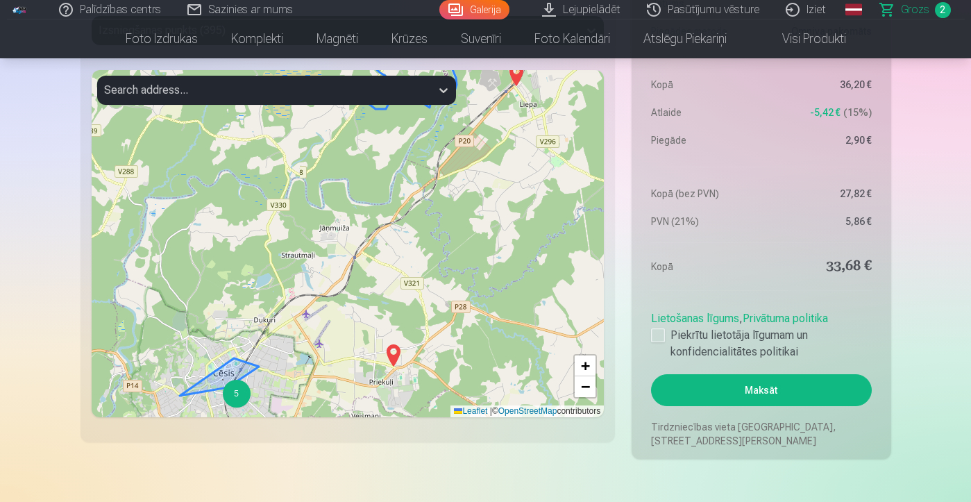
click at [237, 395] on div "5" at bounding box center [237, 394] width 28 height 28
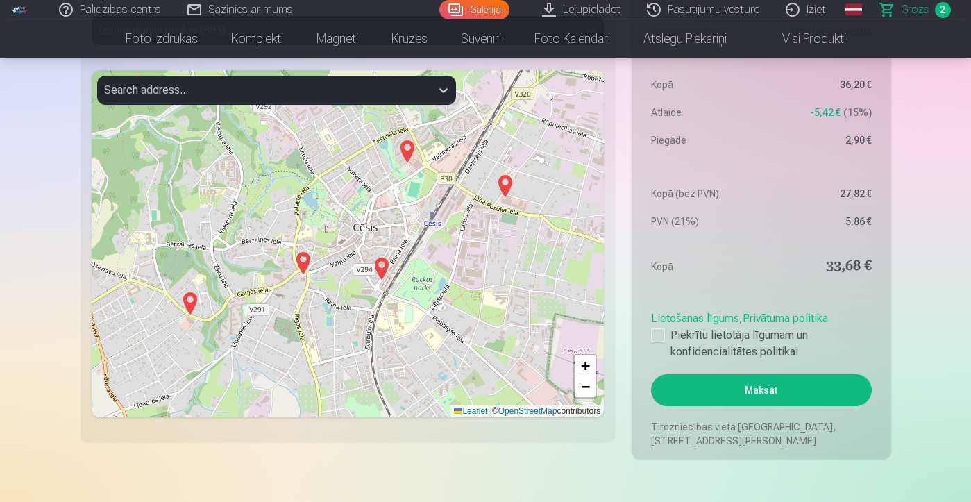
click at [382, 270] on img at bounding box center [382, 268] width 22 height 33
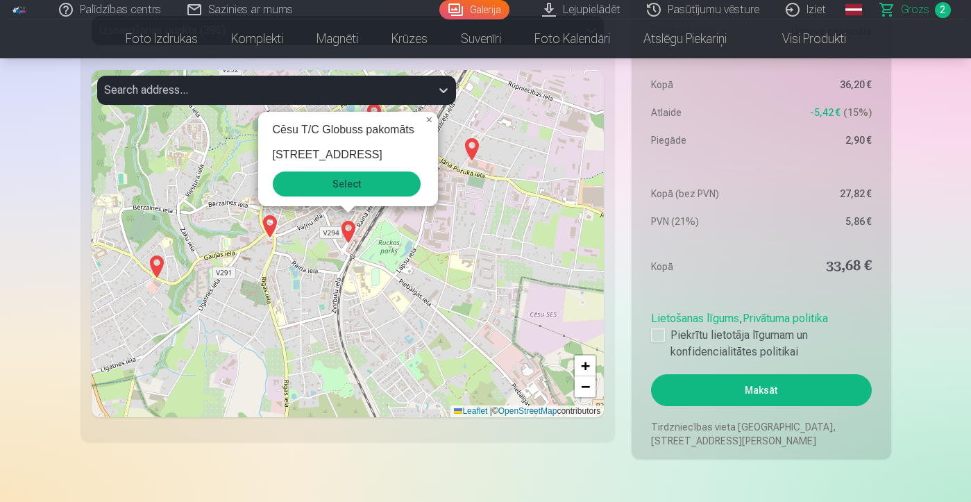
click at [383, 182] on button "Select" at bounding box center [347, 183] width 148 height 25
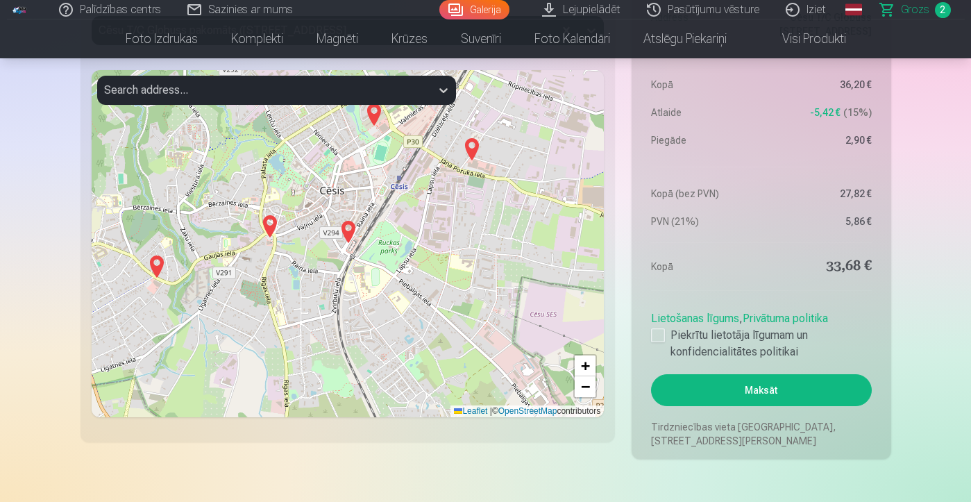
click at [771, 387] on button "Maksāt" at bounding box center [761, 390] width 220 height 32
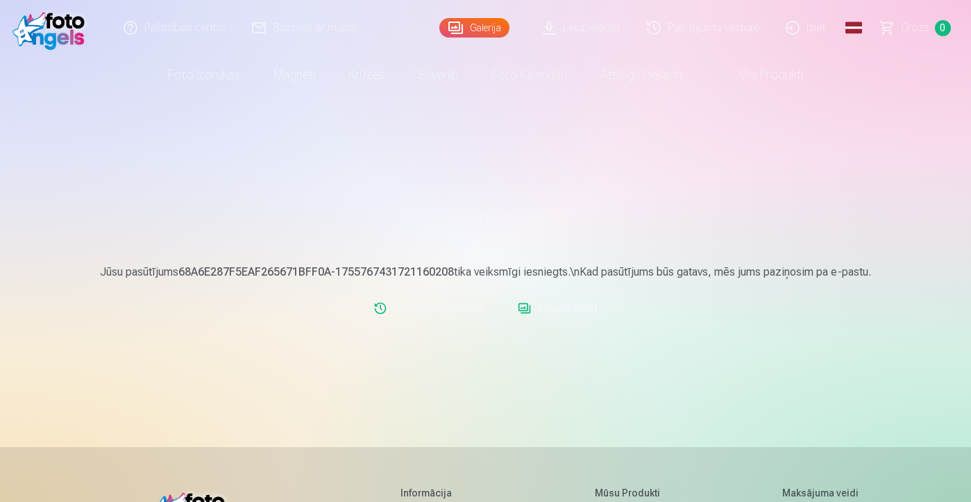
click at [562, 312] on link "Lejupielādēt" at bounding box center [557, 308] width 91 height 28
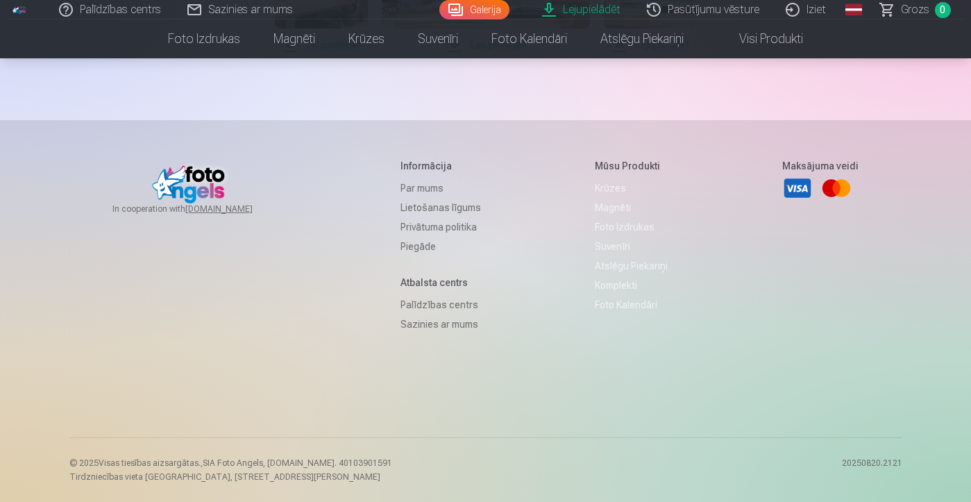
scroll to position [1400, 0]
click at [696, 53] on span "Lejupielādēt" at bounding box center [650, 45] width 92 height 17
click at [590, 53] on span "Lejupielādēt" at bounding box center [486, 45] width 208 height 17
click at [367, 53] on span "Lejupielādēt" at bounding box center [321, 45] width 92 height 17
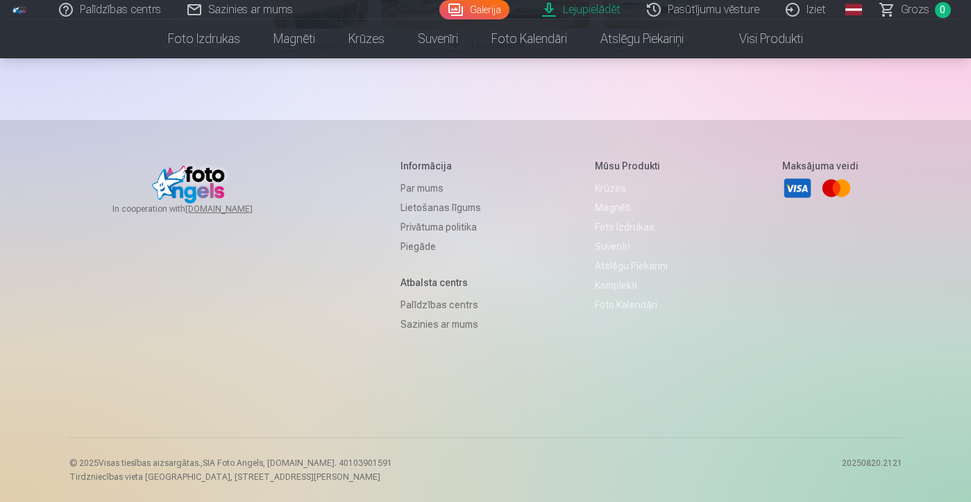
scroll to position [1191, 0]
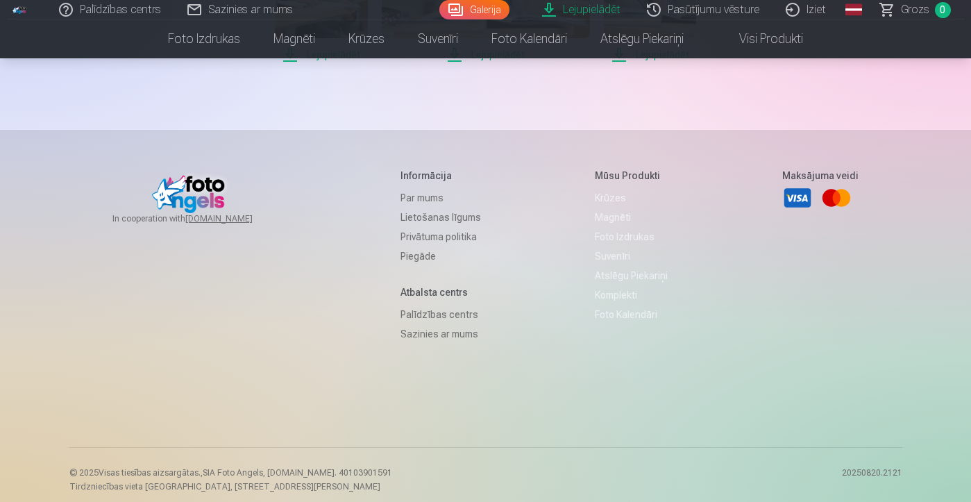
scroll to position [838, 0]
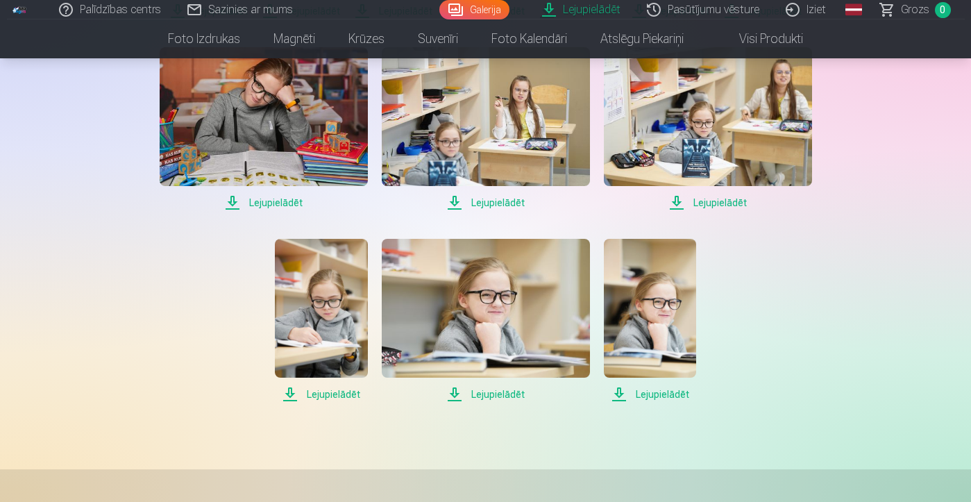
scroll to position [505, 0]
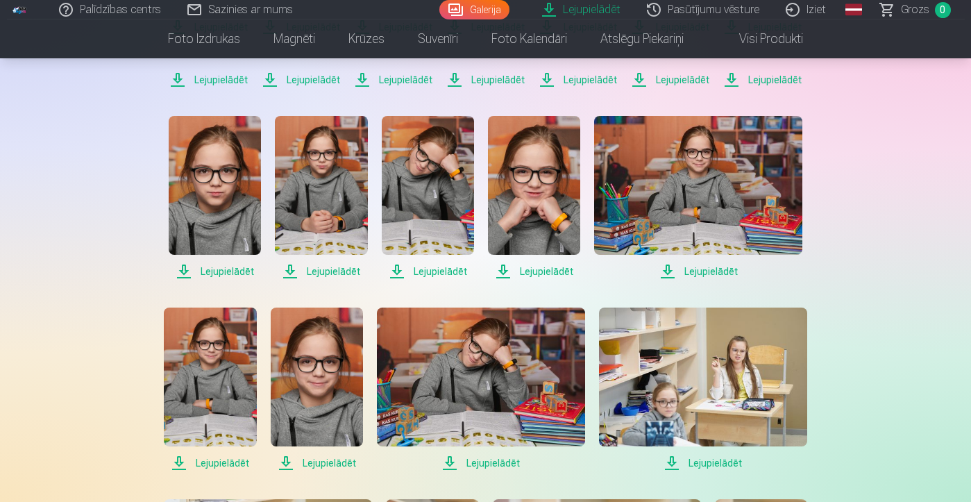
scroll to position [387, 0]
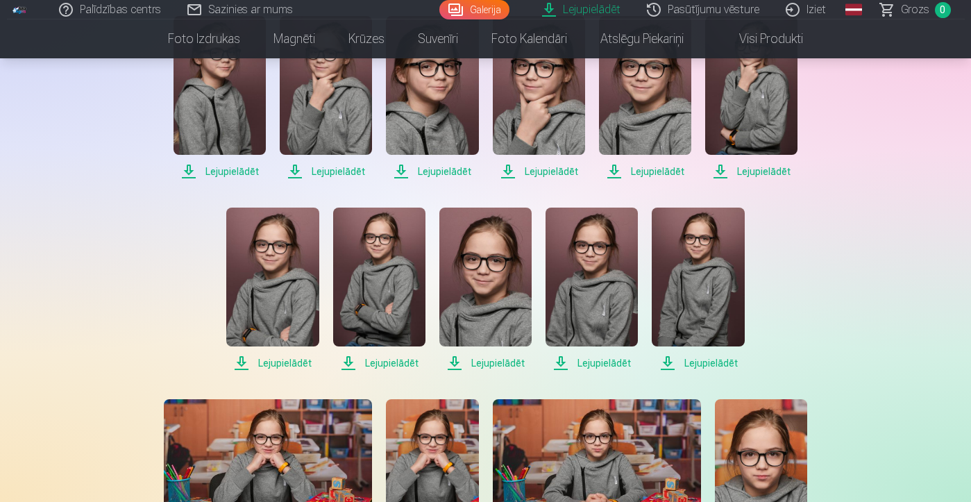
click at [372, 180] on span "Lejupielādēt" at bounding box center [326, 171] width 92 height 17
click at [266, 180] on span "Lejupielādēt" at bounding box center [220, 171] width 92 height 17
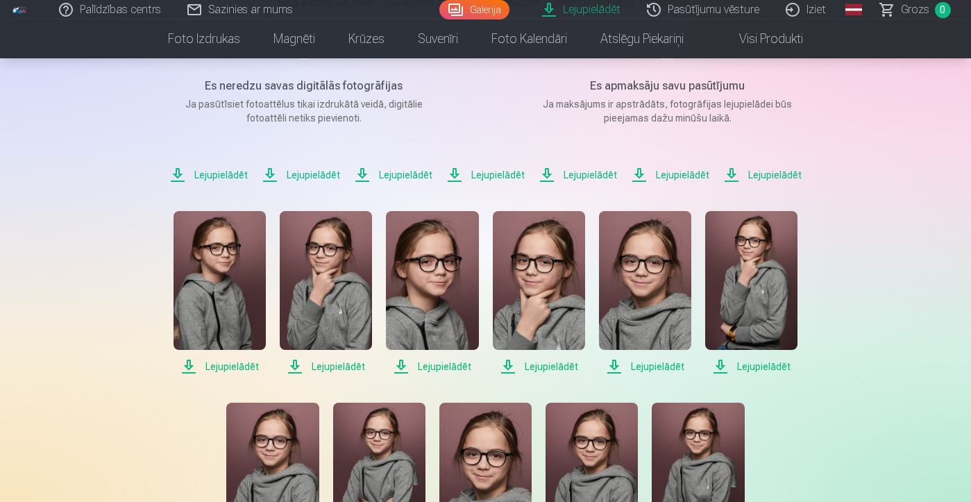
scroll to position [185, 0]
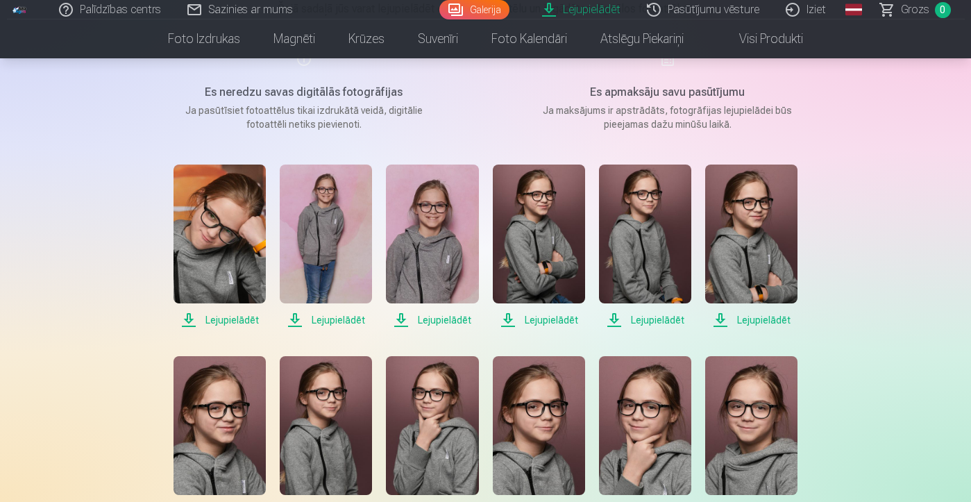
click at [751, 319] on span "Lejupielādēt" at bounding box center [751, 320] width 92 height 17
click at [655, 318] on span "Lejupielādēt" at bounding box center [645, 320] width 92 height 17
click at [543, 321] on span "Lejupielādēt" at bounding box center [539, 320] width 92 height 17
click at [439, 321] on span "Lejupielādēt" at bounding box center [432, 320] width 92 height 17
click at [332, 319] on span "Lejupielādēt" at bounding box center [326, 320] width 92 height 17
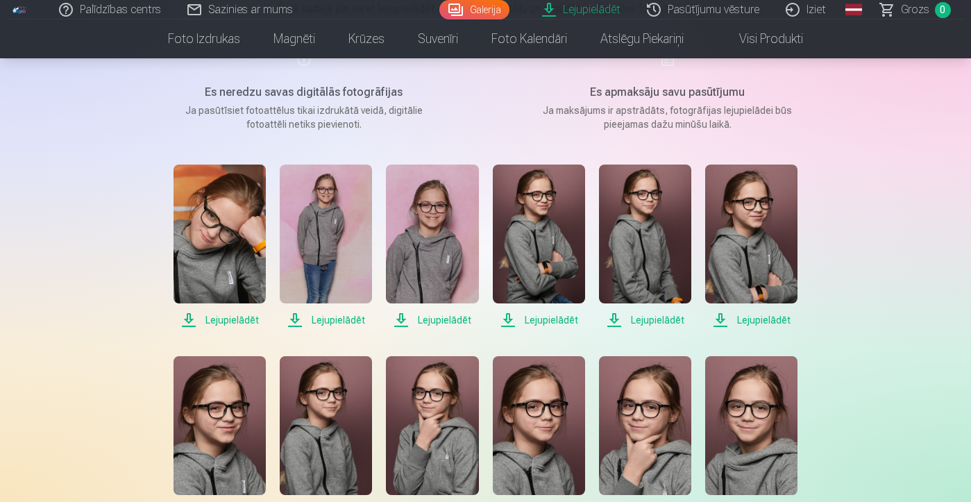
click at [243, 321] on span "Lejupielādēt" at bounding box center [220, 320] width 92 height 17
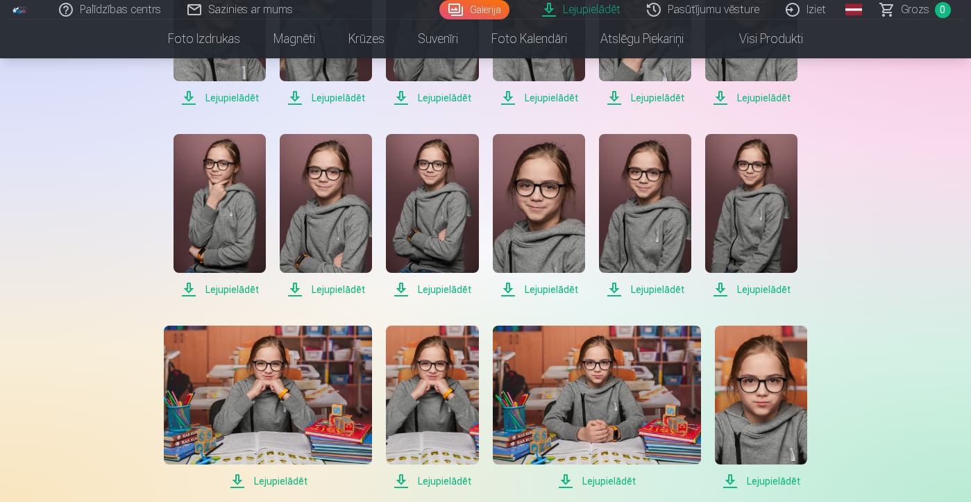
scroll to position [398, 0]
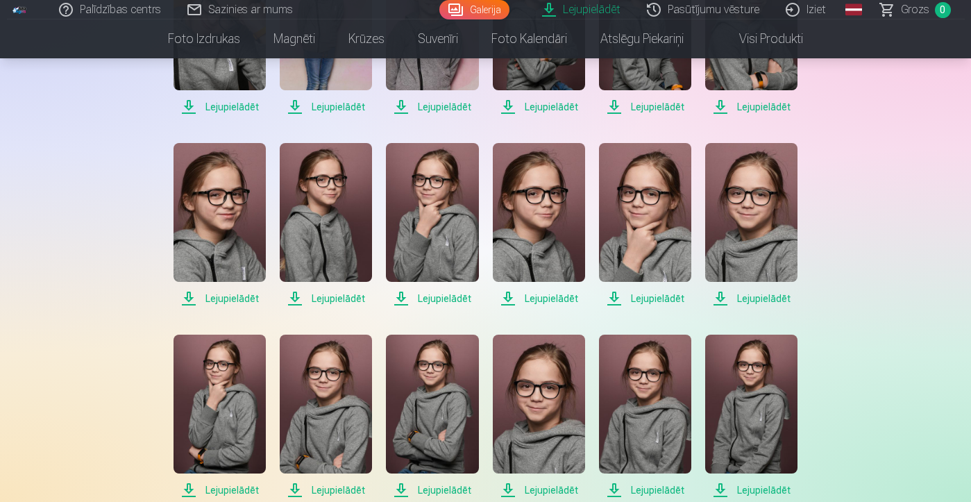
click at [818, 6] on link "Iziet" at bounding box center [806, 9] width 67 height 19
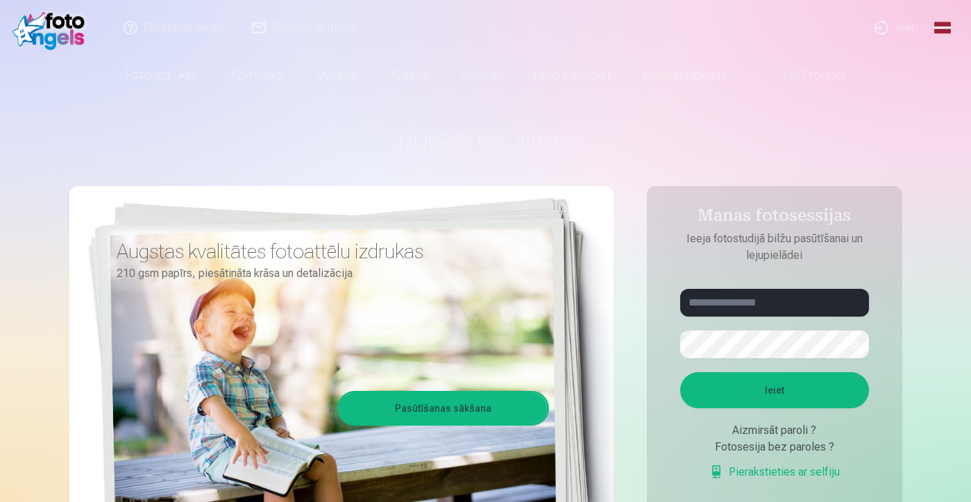
click at [898, 32] on link "Ieiet" at bounding box center [895, 28] width 67 height 56
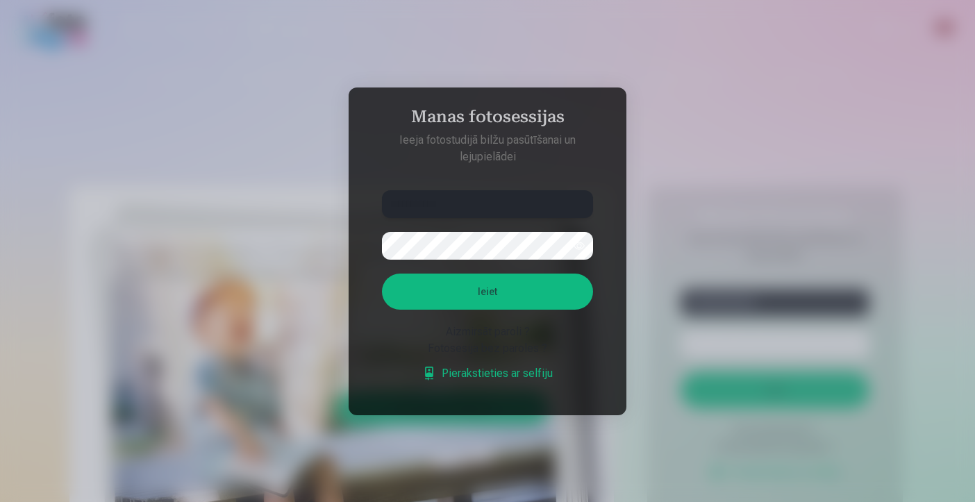
type input "**********"
click at [468, 289] on button "Ieiet" at bounding box center [487, 292] width 211 height 36
